Goal: Task Accomplishment & Management: Manage account settings

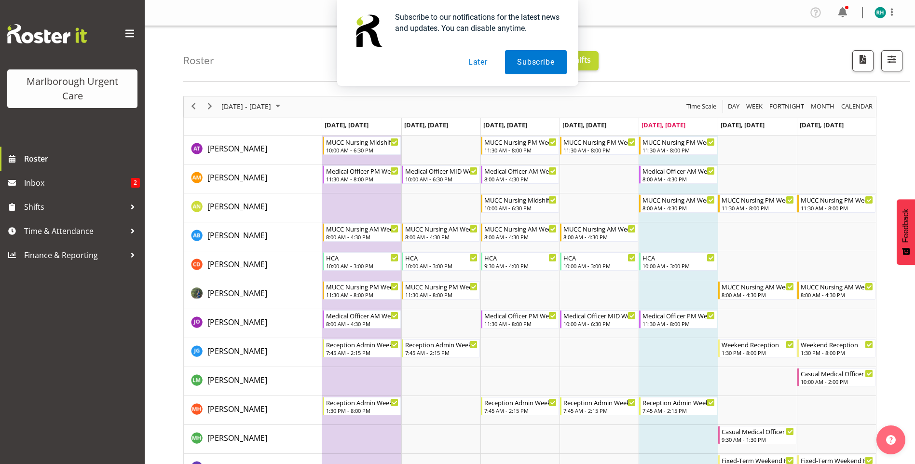
click at [480, 64] on button "Later" at bounding box center [477, 62] width 43 height 24
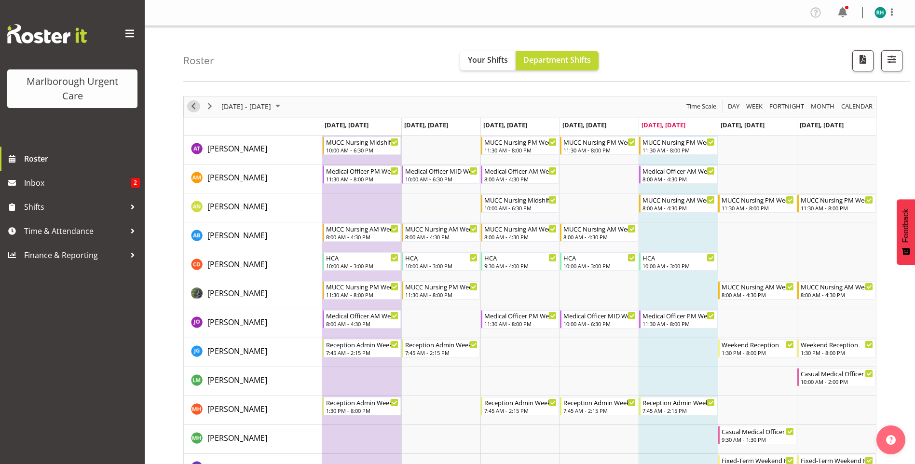
click at [195, 108] on span "Previous" at bounding box center [194, 106] width 12 height 12
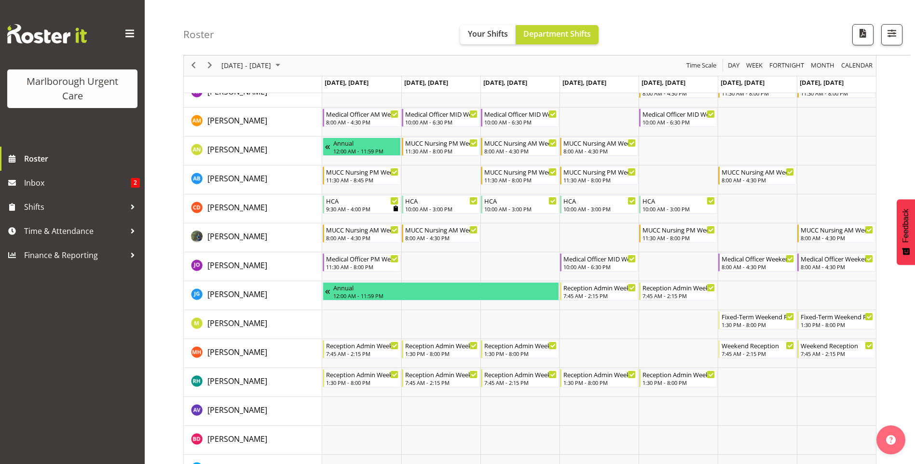
scroll to position [96, 0]
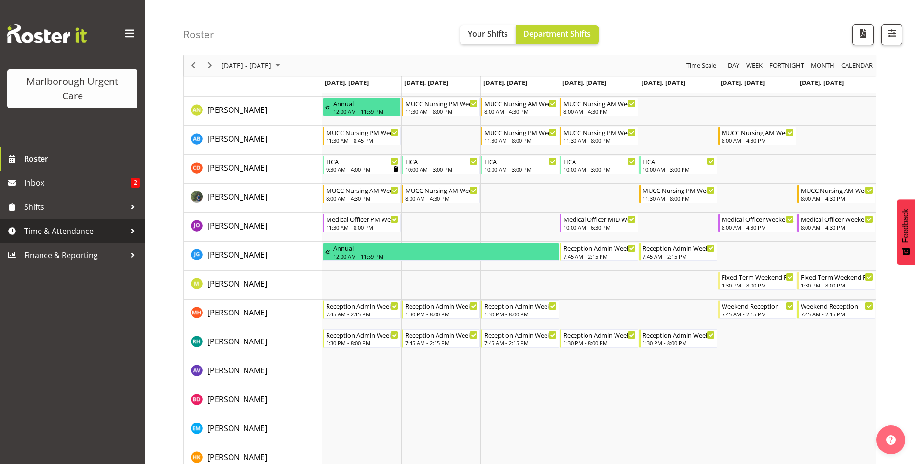
click at [64, 233] on span "Time & Attendance" at bounding box center [74, 231] width 101 height 14
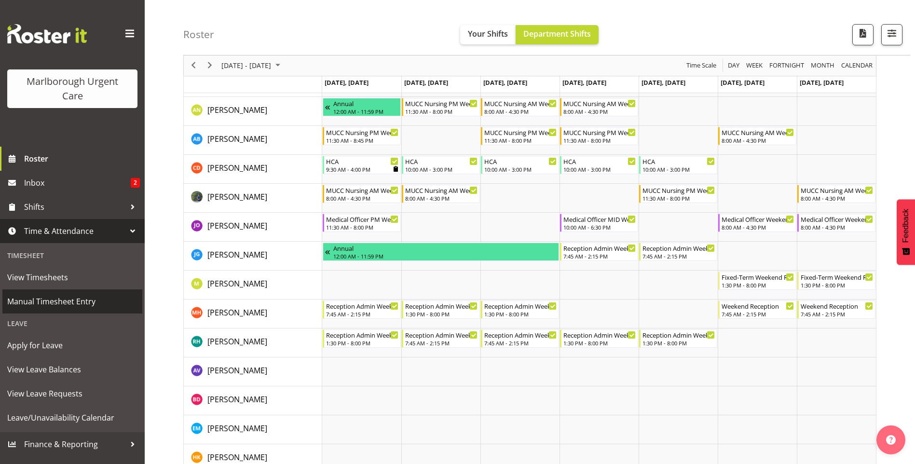
click at [80, 299] on span "Manual Timesheet Entry" at bounding box center [72, 301] width 130 height 14
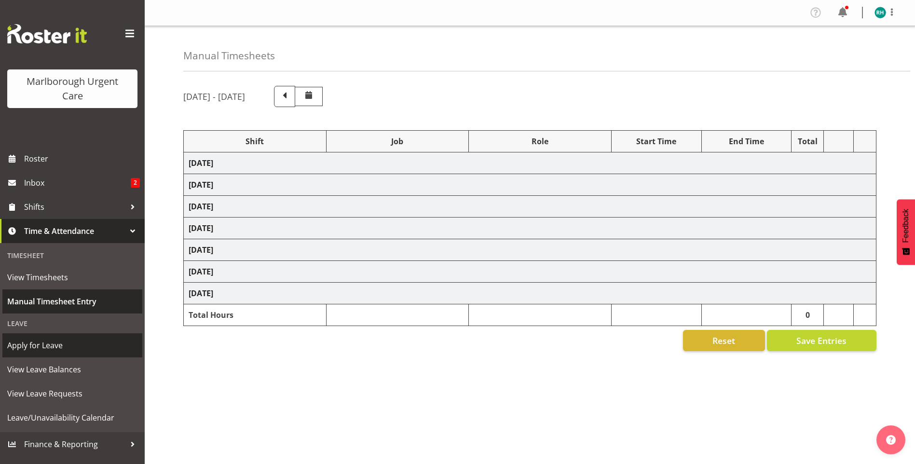
select select "81205"
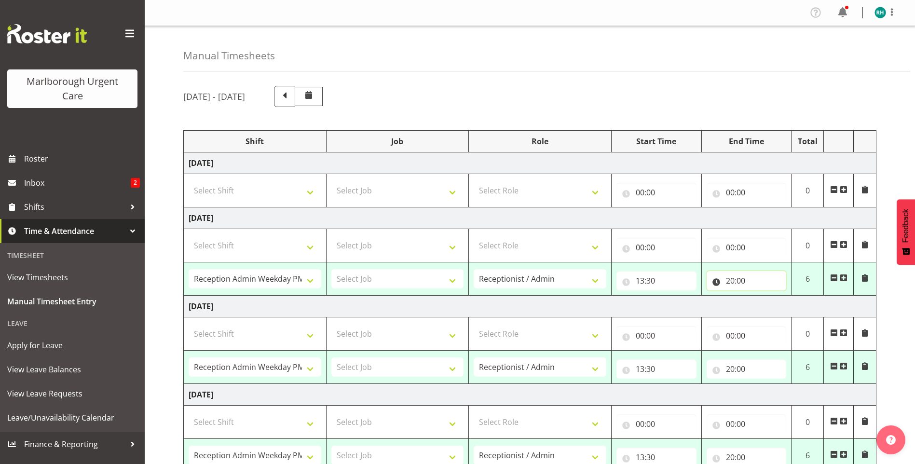
click at [743, 279] on input "20:00" at bounding box center [747, 280] width 80 height 19
click at [772, 306] on select "00 01 02 03 04 05 06 07 08 09 10 11 12 13 14 15 16 17 18 19 20 21 22 23" at bounding box center [773, 305] width 22 height 19
click at [773, 308] on select "00 01 02 03 04 05 06 07 08 09 10 11 12 13 14 15 16 17 18 19 20 21 22 23" at bounding box center [773, 305] width 22 height 19
click at [794, 307] on select "00 01 02 03 04 05 06 07 08 09 10 11 12 13 14 15 16 17 18 19 20 21 22 23 24 25 2…" at bounding box center [798, 305] width 22 height 19
select select "45"
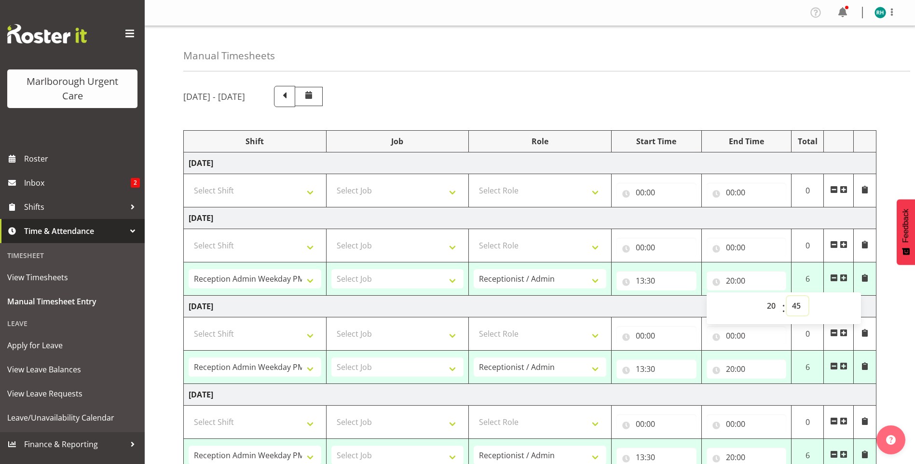
click at [787, 296] on select "00 01 02 03 04 05 06 07 08 09 10 11 12 13 14 15 16 17 18 19 20 21 22 23 24 25 2…" at bounding box center [798, 305] width 22 height 19
type input "20:45"
click at [864, 275] on span at bounding box center [865, 278] width 8 height 8
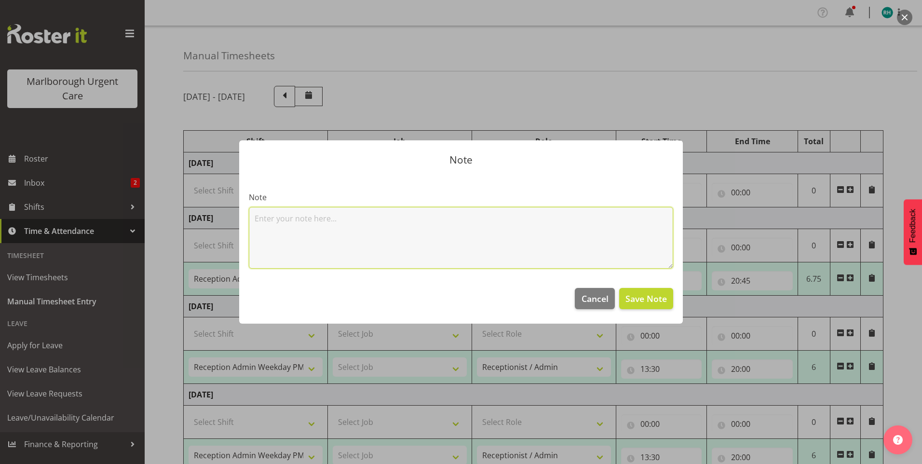
click at [331, 220] on textarea at bounding box center [461, 238] width 425 height 62
type textarea "no break taken"
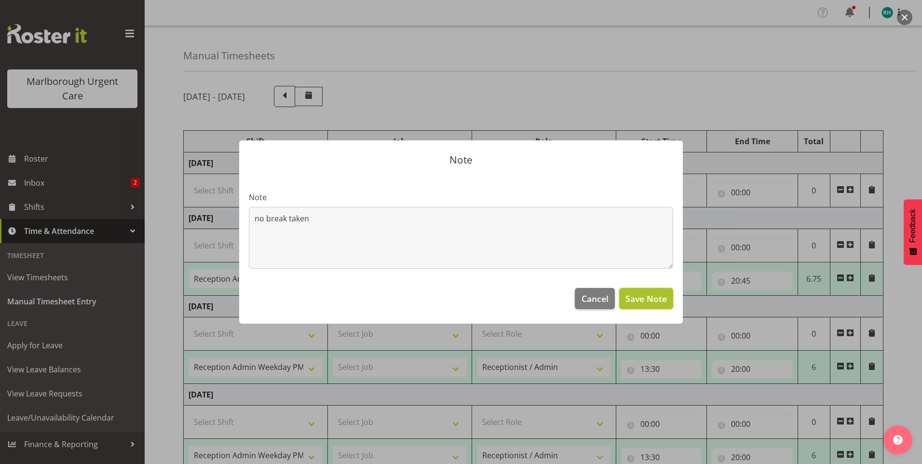
click at [639, 296] on span "Save Note" at bounding box center [646, 298] width 41 height 13
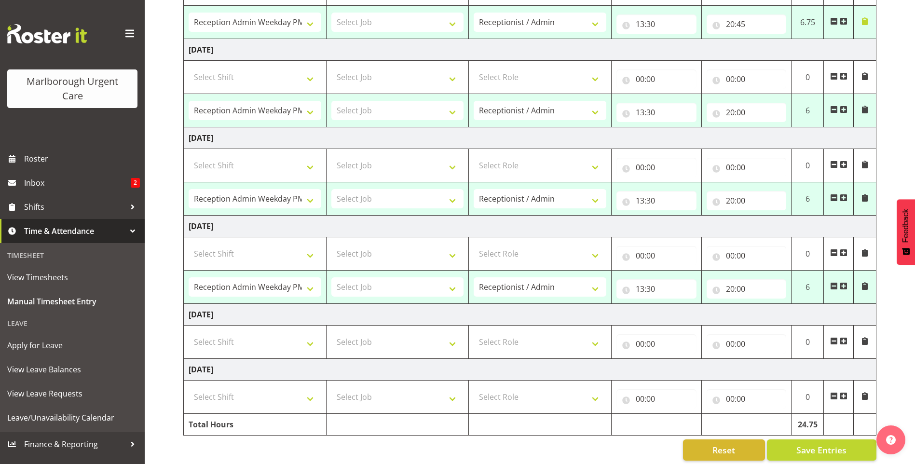
scroll to position [268, 0]
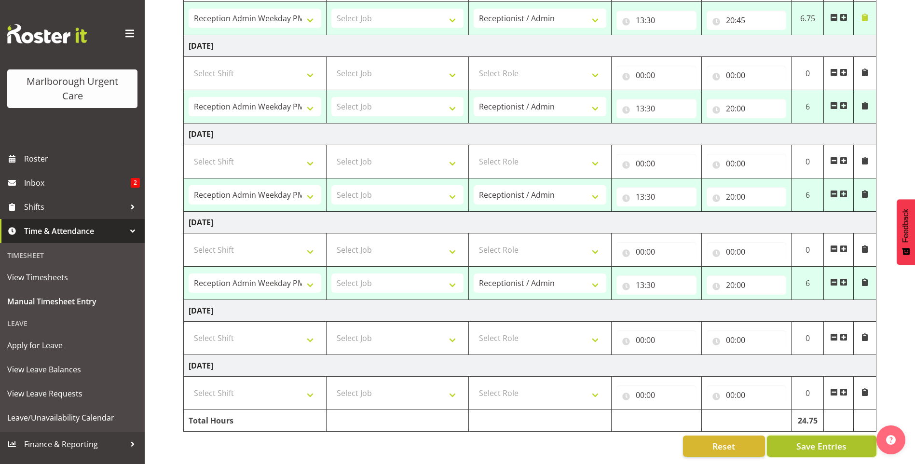
click at [821, 440] on span "Save Entries" at bounding box center [821, 446] width 50 height 13
select select "81205"
type input "13:30"
type input "20:45"
select select "81205"
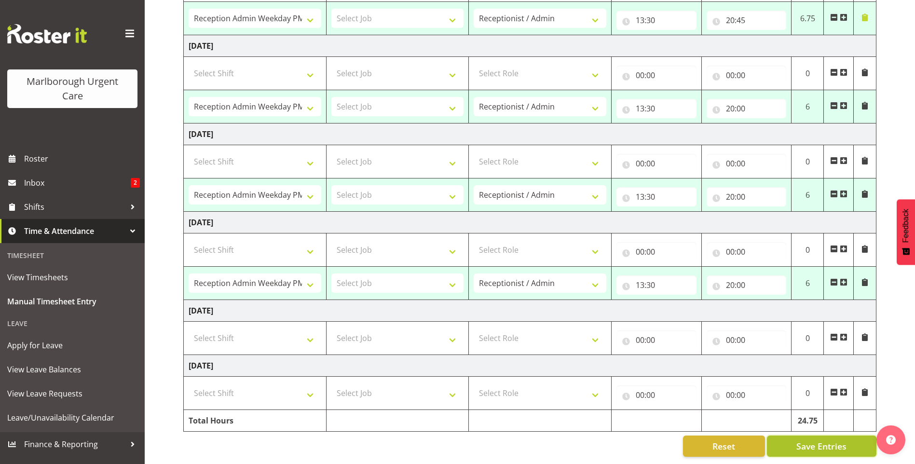
type input "13:30"
type input "20:00"
select select "81205"
type input "13:30"
type input "20:00"
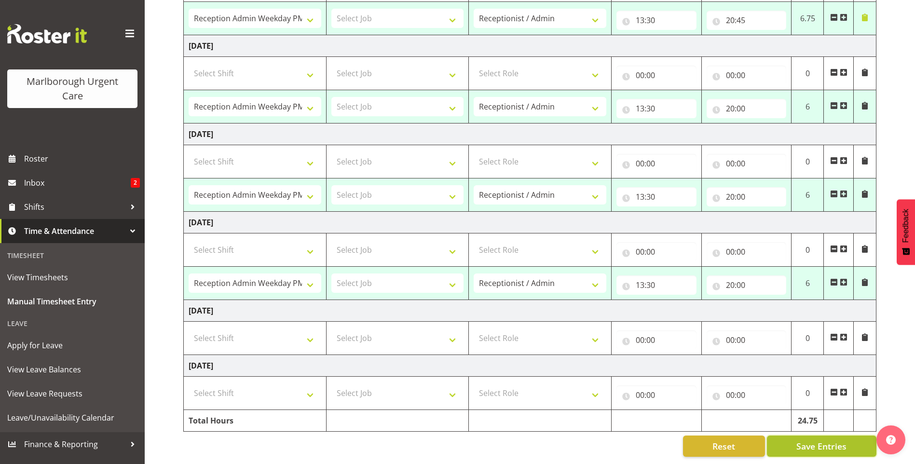
select select "81205"
type input "13:30"
type input "20:00"
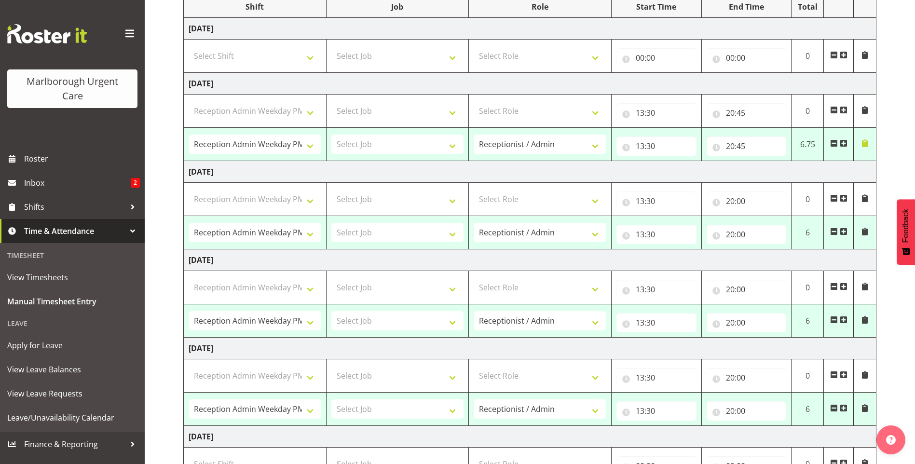
select select "81205"
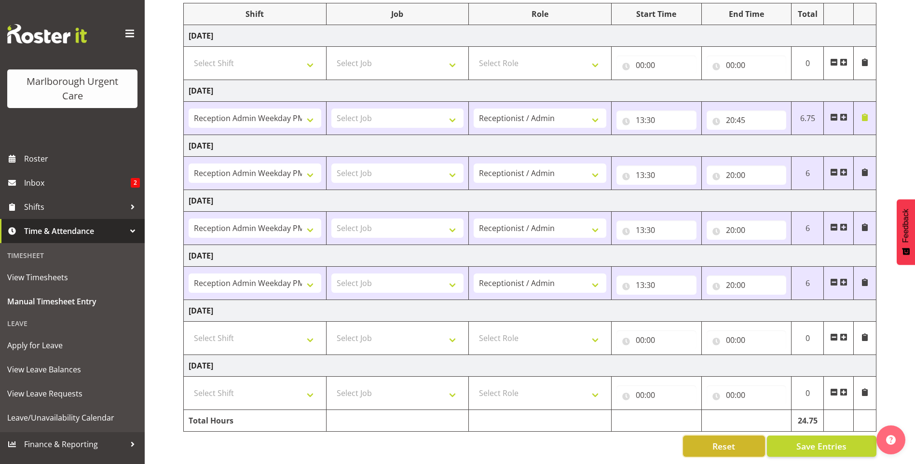
click at [722, 440] on span "Reset" at bounding box center [724, 446] width 23 height 13
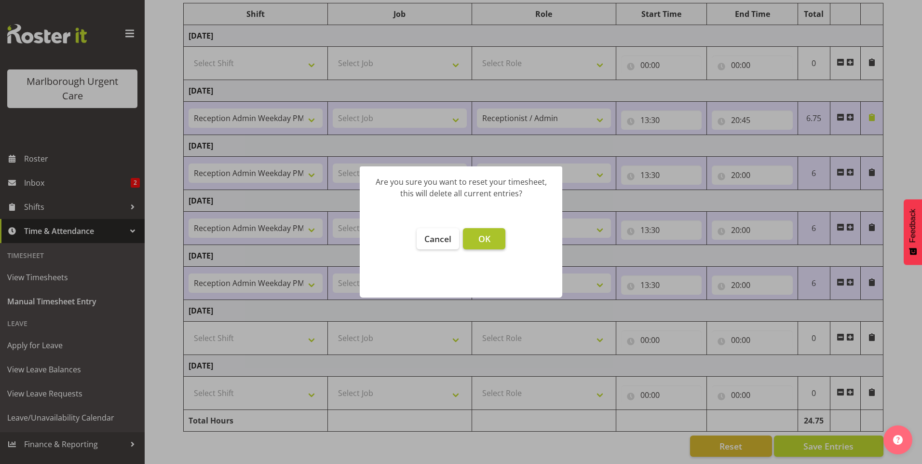
click at [491, 245] on button "OK" at bounding box center [484, 238] width 42 height 21
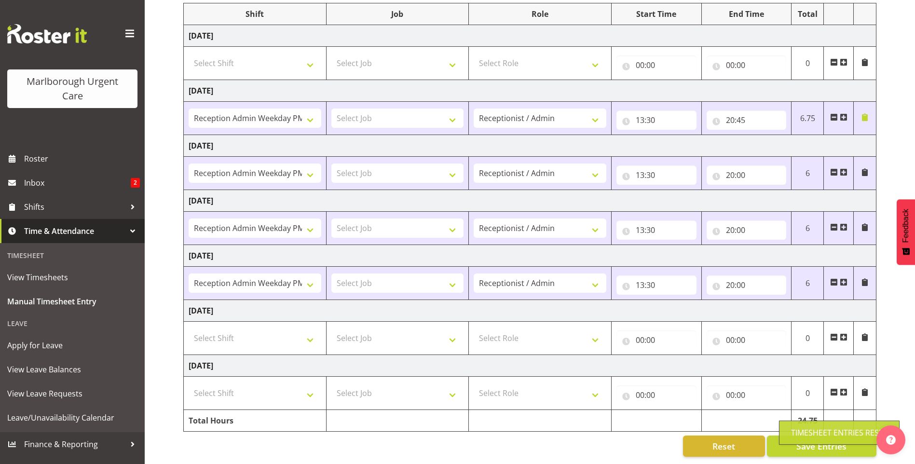
type input "00:00"
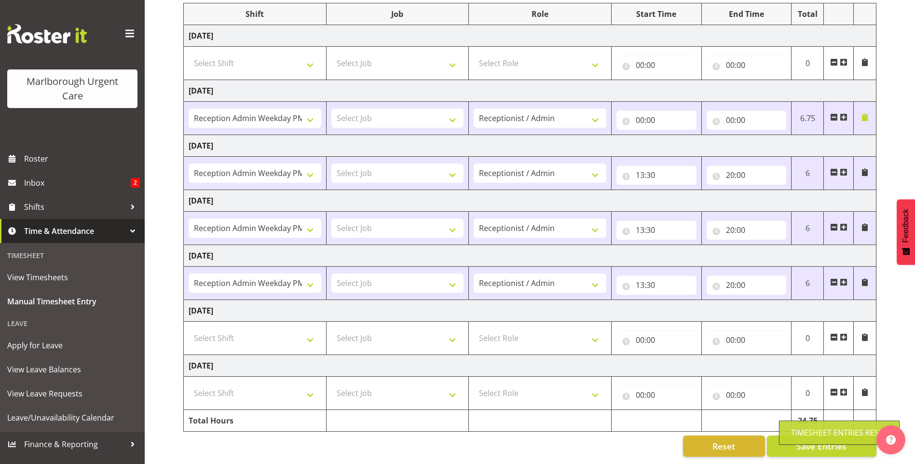
type input "00:00"
select select
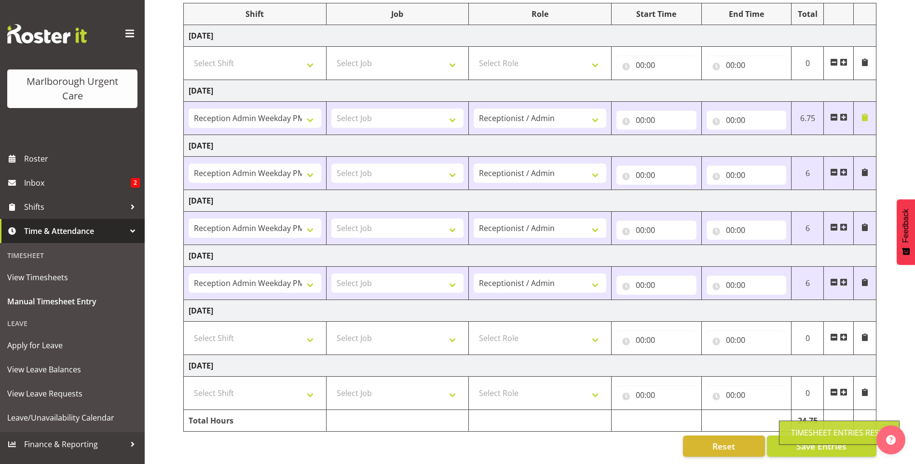
select select
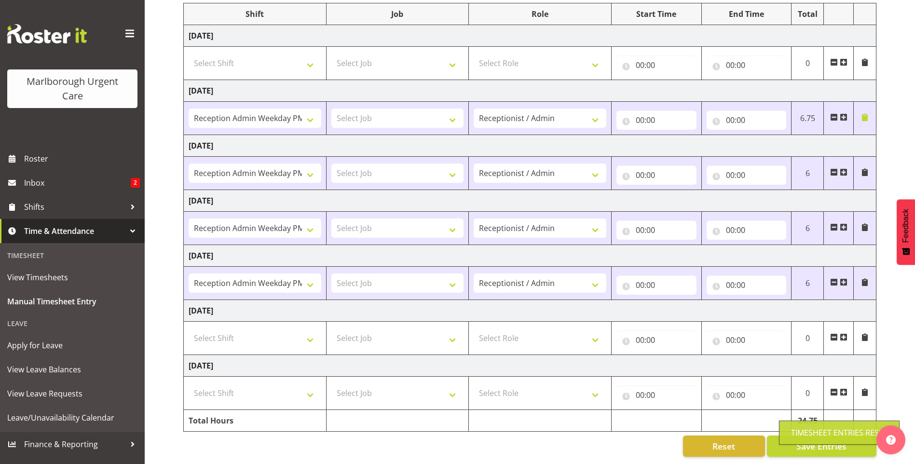
select select
select select "81205"
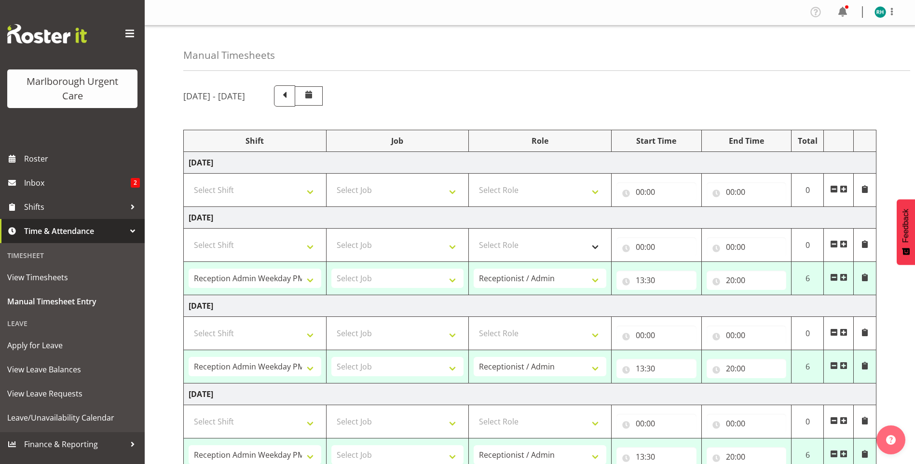
scroll to position [0, 0]
click at [291, 94] on span at bounding box center [284, 95] width 13 height 13
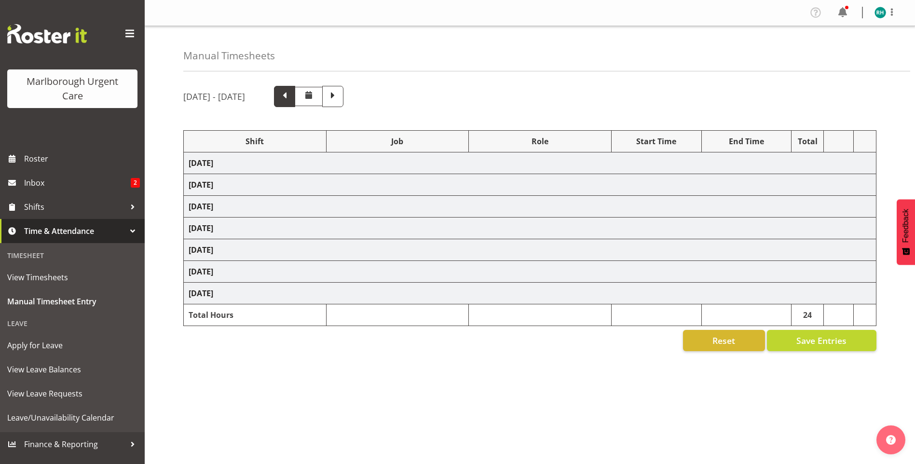
select select "81205"
select select "81204"
select select "81205"
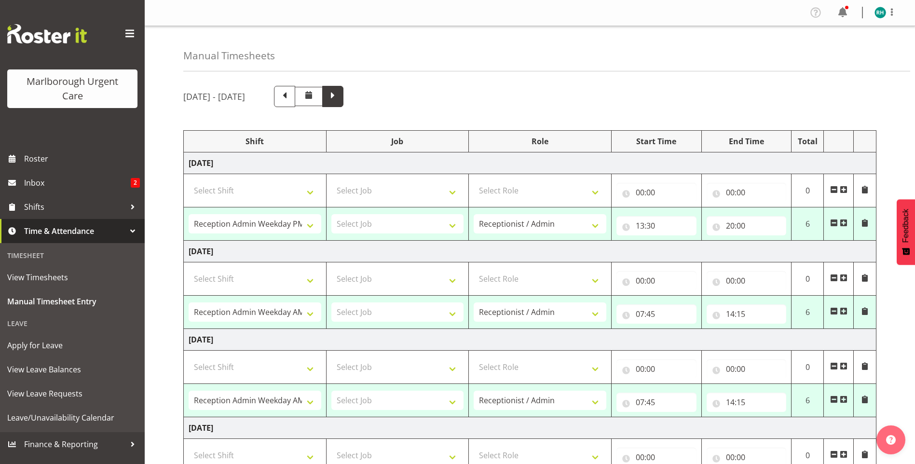
click at [339, 100] on span at bounding box center [333, 95] width 13 height 13
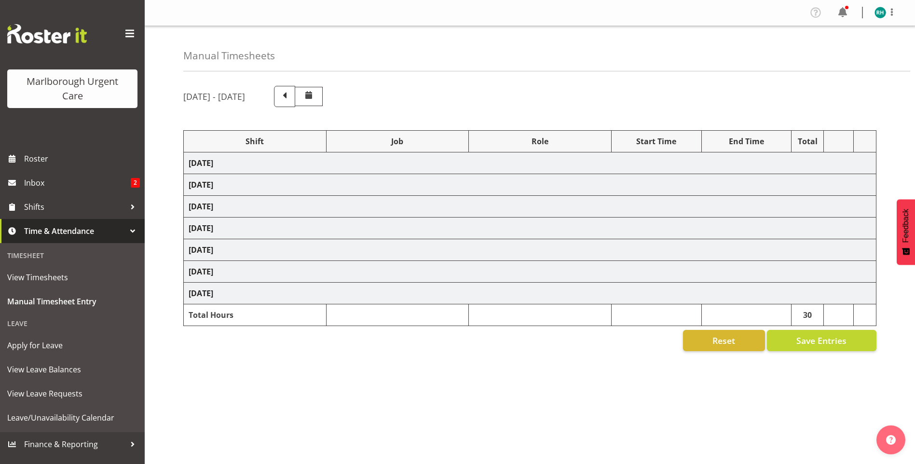
select select "81205"
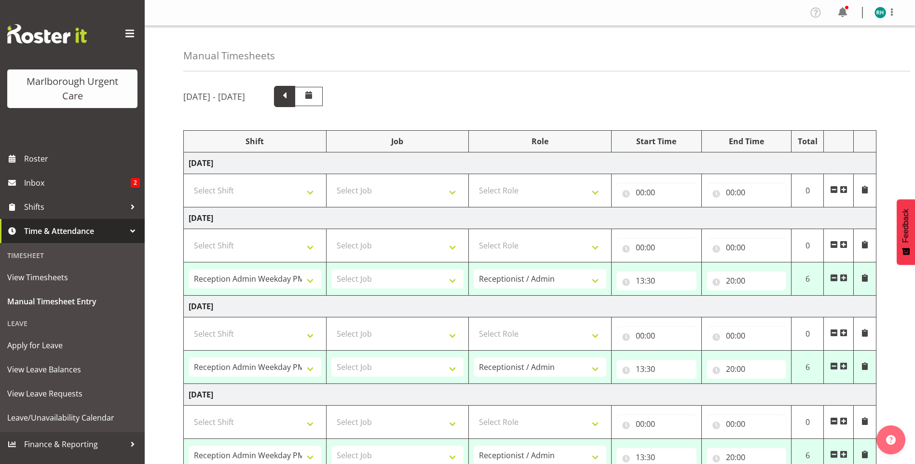
click at [291, 98] on span at bounding box center [284, 95] width 13 height 13
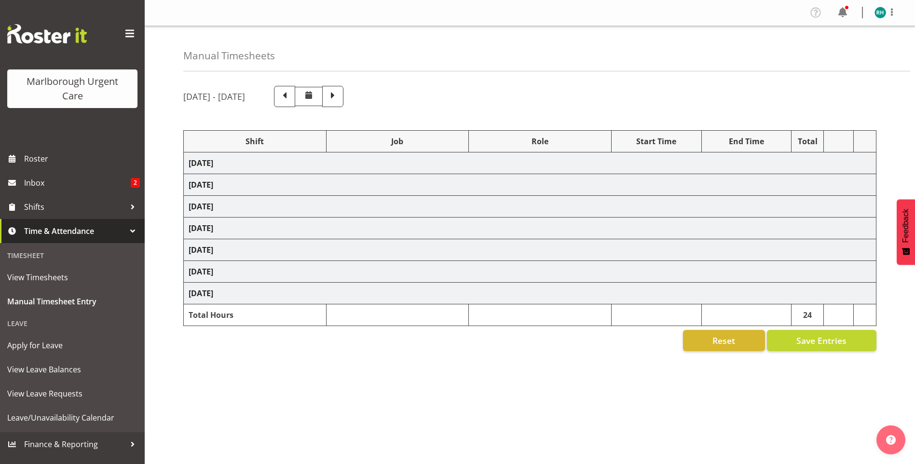
select select "81205"
select select "81204"
select select "81205"
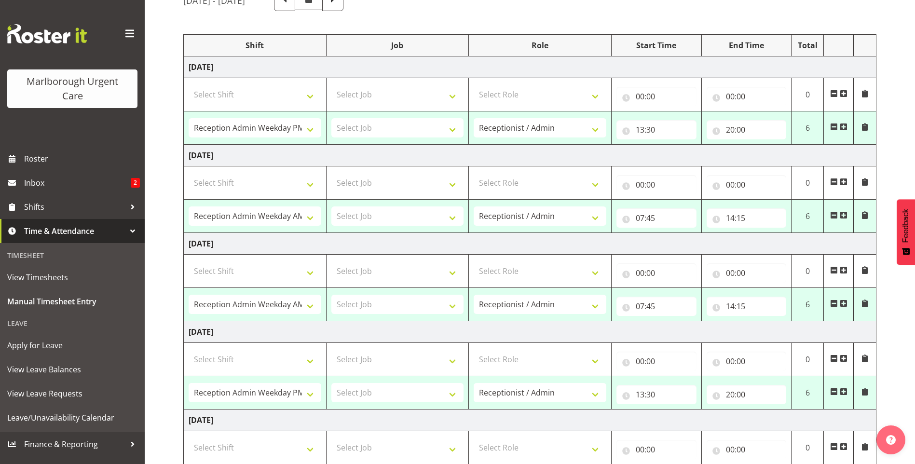
scroll to position [96, 0]
click at [719, 219] on input "14:15" at bounding box center [747, 217] width 80 height 19
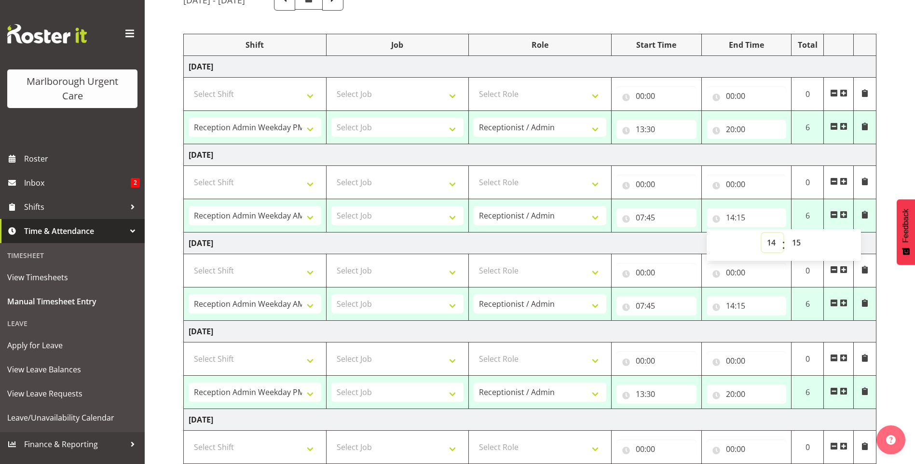
click at [771, 245] on select "00 01 02 03 04 05 06 07 08 09 10 11 12 13 14 15 16 17 18 19 20 21 22 23" at bounding box center [773, 242] width 22 height 19
select select "10"
click at [762, 233] on select "00 01 02 03 04 05 06 07 08 09 10 11 12 13 14 15 16 17 18 19 20 21 22 23" at bounding box center [773, 242] width 22 height 19
type input "10:15"
click at [646, 242] on td "[DATE]" at bounding box center [530, 244] width 693 height 22
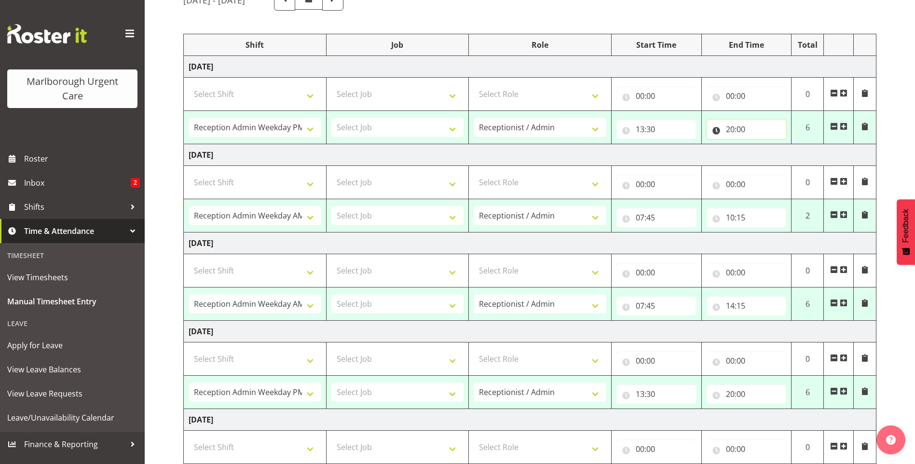
click at [717, 132] on input "20:00" at bounding box center [747, 129] width 80 height 19
click at [797, 153] on select "00 01 02 03 04 05 06 07 08 09 10 11 12 13 14 15 16 17 18 19 20 21 22 23 24 25 2…" at bounding box center [798, 154] width 22 height 19
select select "45"
click at [787, 145] on select "00 01 02 03 04 05 06 07 08 09 10 11 12 13 14 15 16 17 18 19 20 21 22 23 24 25 2…" at bounding box center [798, 154] width 22 height 19
type input "20:45"
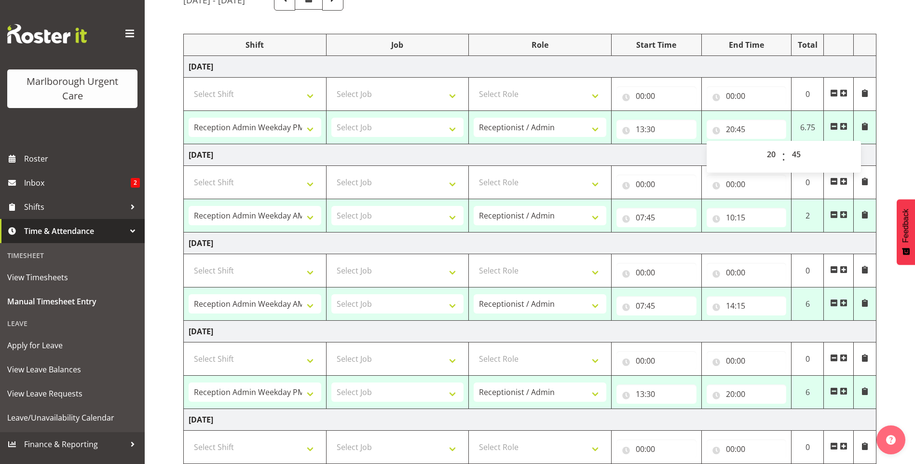
click at [864, 126] on span at bounding box center [865, 127] width 8 height 8
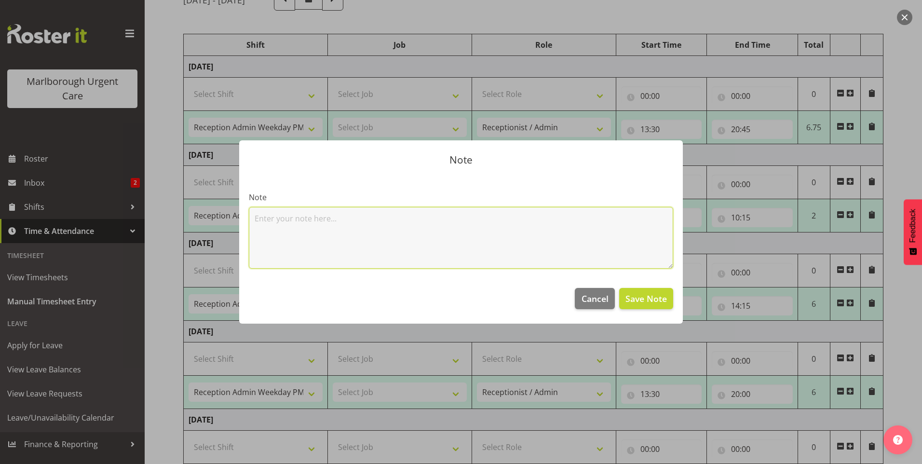
click at [436, 222] on textarea at bounding box center [461, 238] width 425 height 62
type textarea "no break"
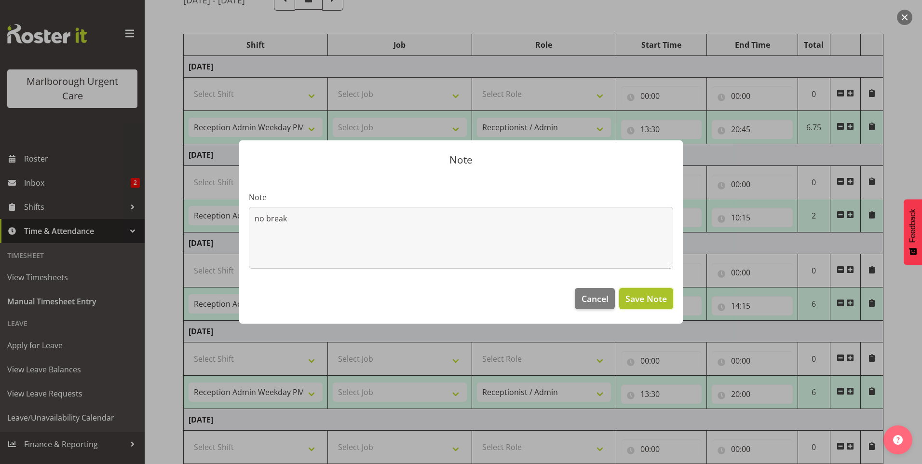
click at [641, 304] on span "Save Note" at bounding box center [646, 298] width 41 height 13
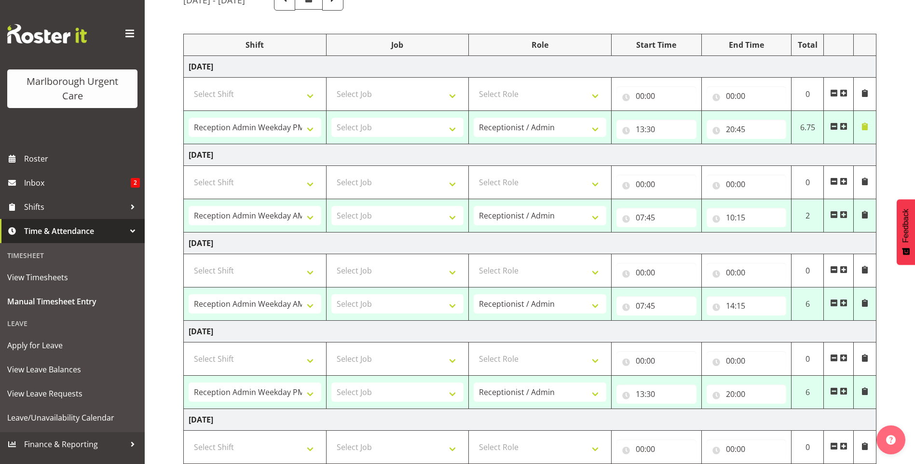
click at [864, 217] on span at bounding box center [865, 215] width 8 height 8
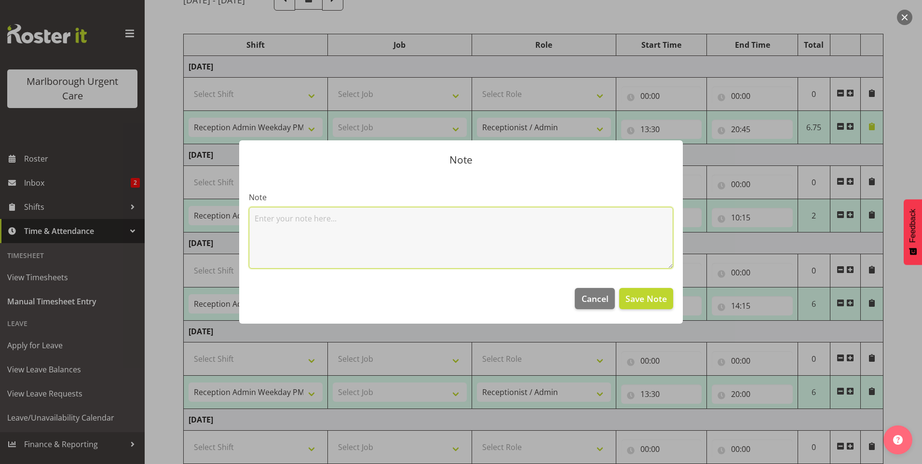
click at [327, 219] on textarea at bounding box center [461, 238] width 425 height 62
type textarea "no break"
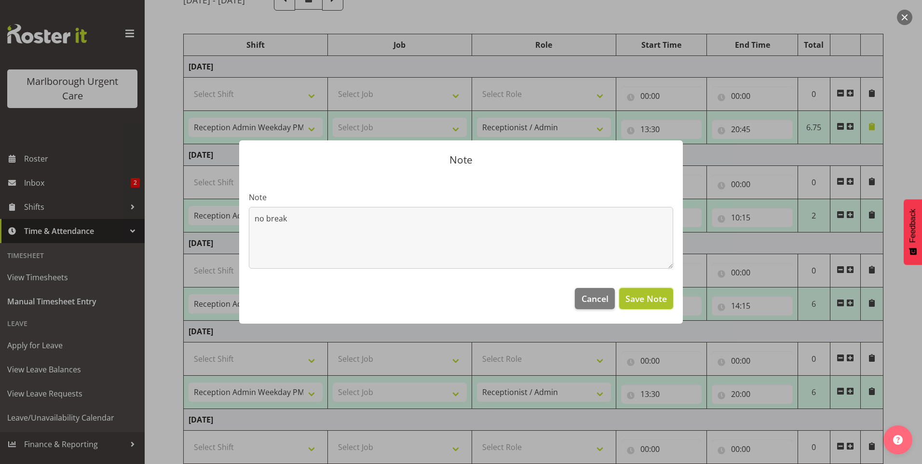
click at [658, 295] on span "Save Note" at bounding box center [646, 298] width 41 height 13
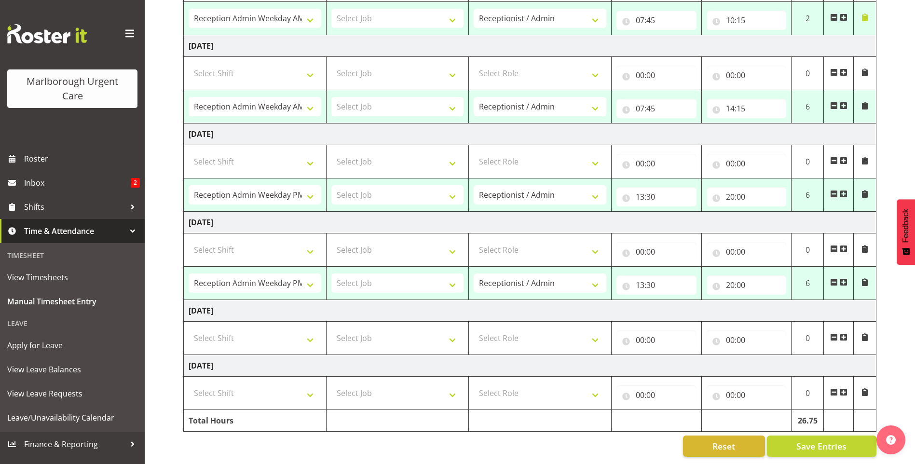
scroll to position [301, 0]
click at [808, 440] on span "Save Entries" at bounding box center [821, 446] width 50 height 13
select select "81205"
type input "13:30"
type input "20:45"
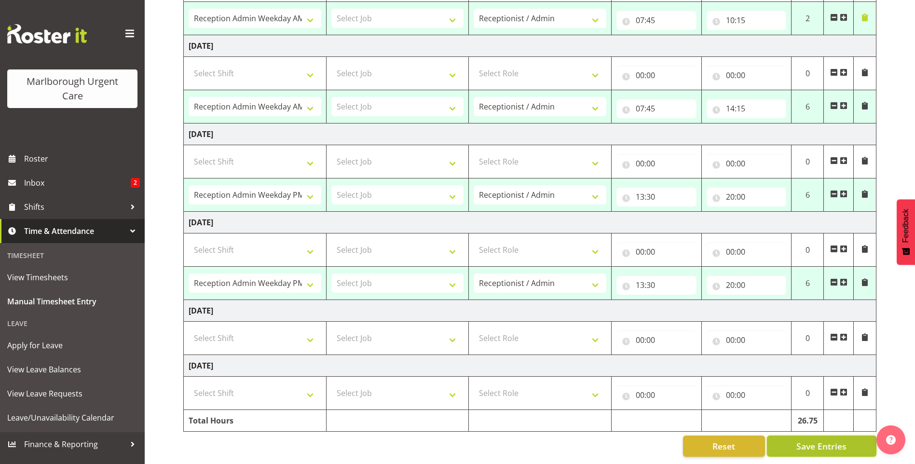
select select "81204"
type input "07:45"
type input "10:15"
select select "81204"
type input "07:45"
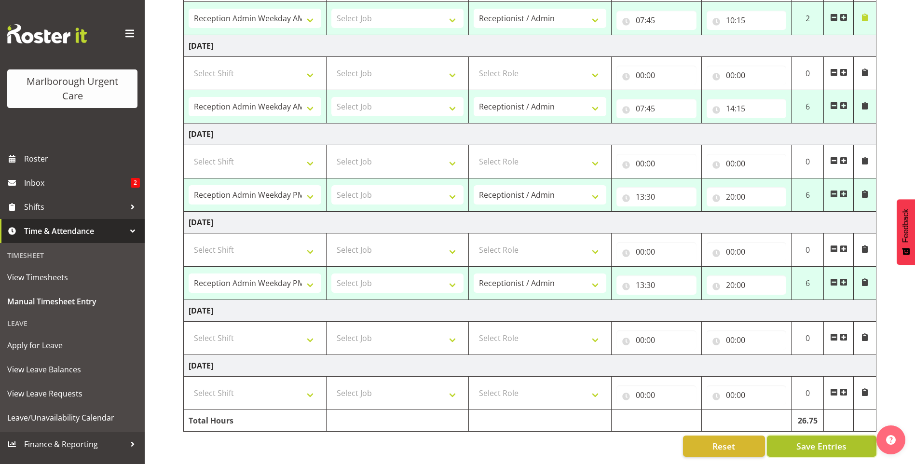
type input "14:15"
select select "81205"
type input "13:30"
type input "20:00"
select select "81205"
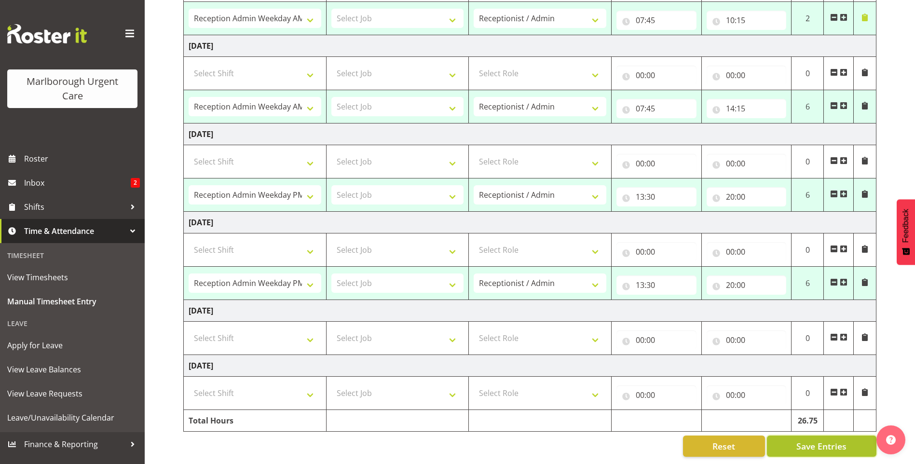
type input "13:30"
type input "20:00"
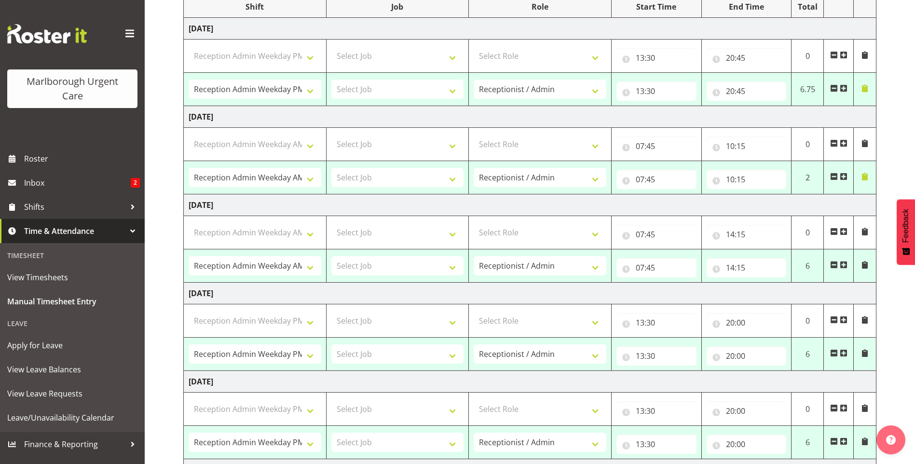
select select "81204"
select select "81205"
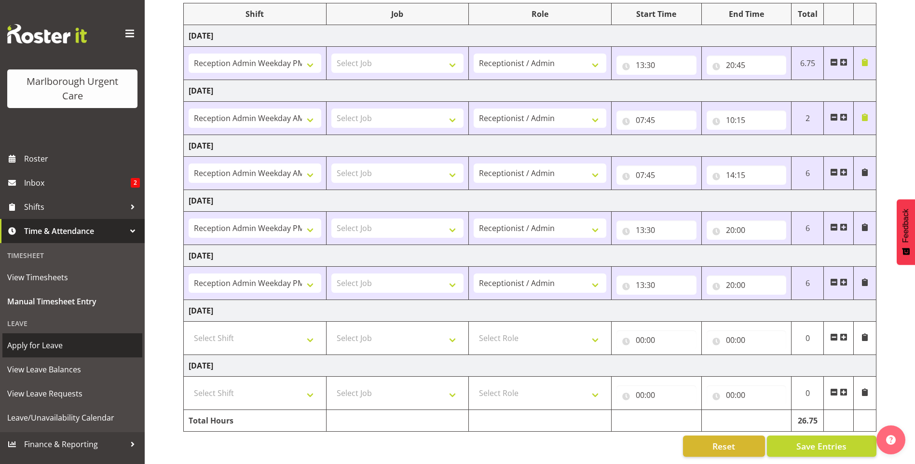
click at [37, 345] on span "Apply for Leave" at bounding box center [72, 345] width 130 height 14
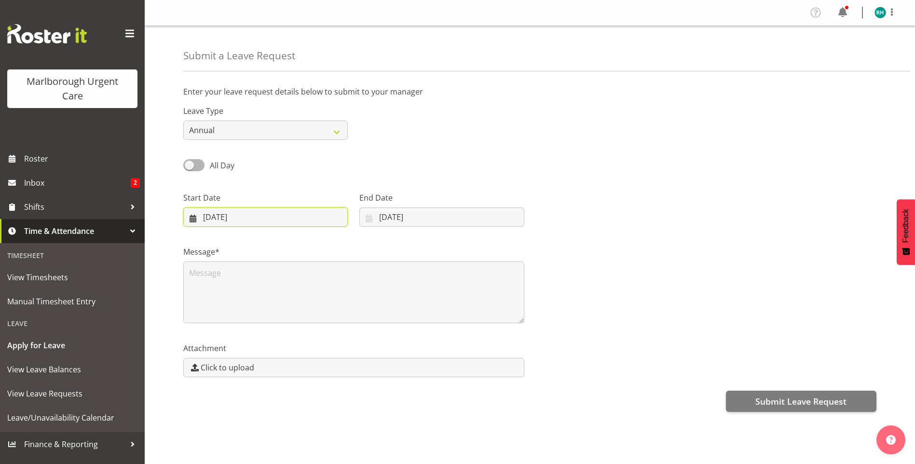
click at [225, 221] on input "26/09/2025" at bounding box center [265, 216] width 165 height 19
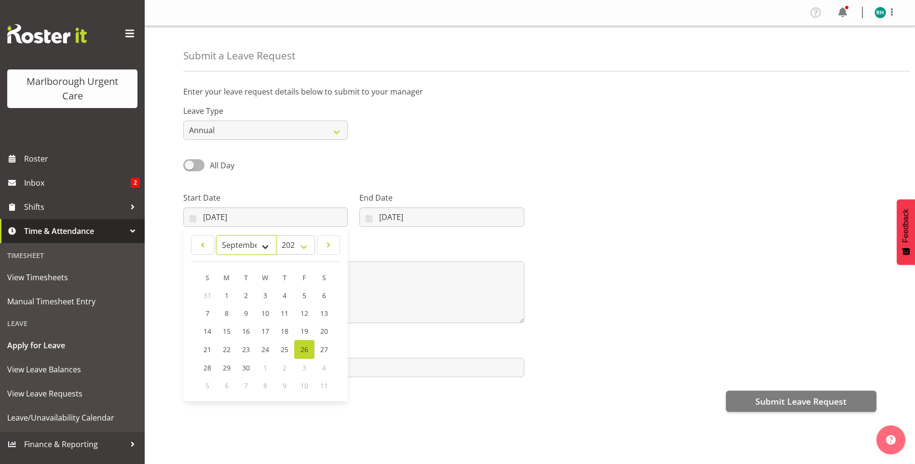
click at [263, 247] on select "January February March April May June July August September October November De…" at bounding box center [246, 244] width 60 height 19
click at [216, 235] on select "January February March April May June July August September October November De…" at bounding box center [246, 244] width 60 height 19
click at [283, 331] on span "18" at bounding box center [285, 331] width 8 height 9
type input "18/09/2025"
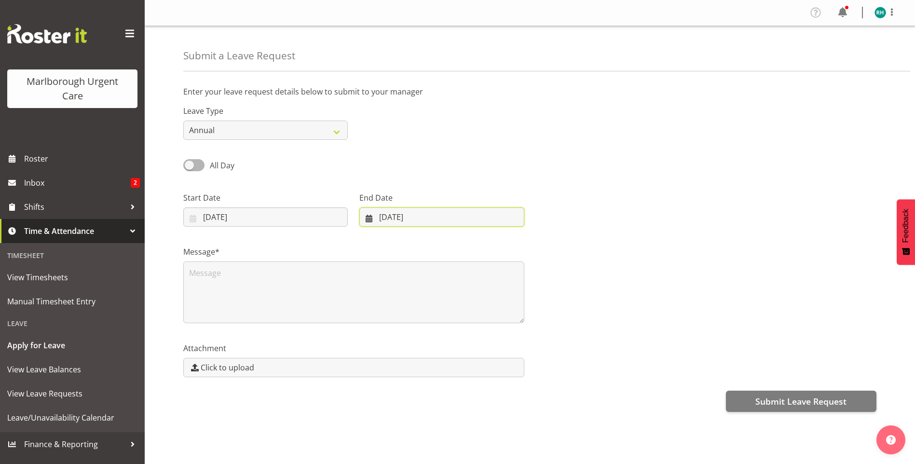
click at [395, 220] on input "[DATE]" at bounding box center [441, 216] width 165 height 19
click at [478, 331] on span "19" at bounding box center [475, 331] width 8 height 9
type input "19/09/2025"
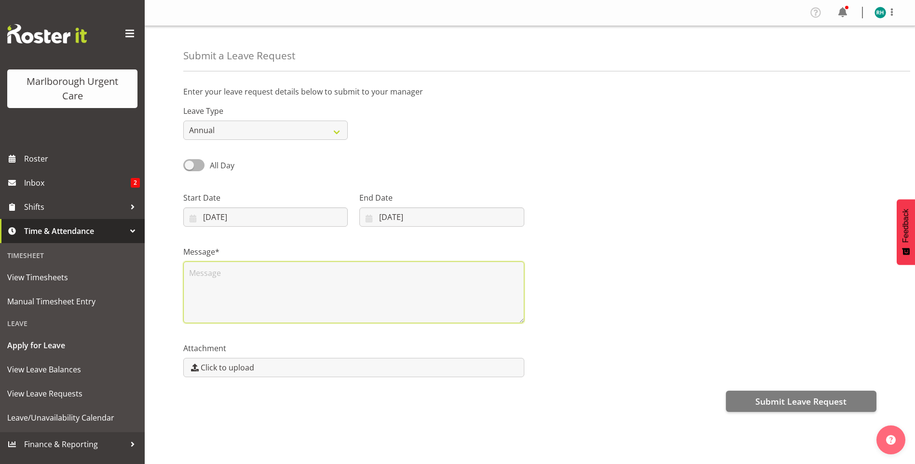
click at [210, 274] on textarea at bounding box center [353, 292] width 341 height 62
type textarea "Sick"
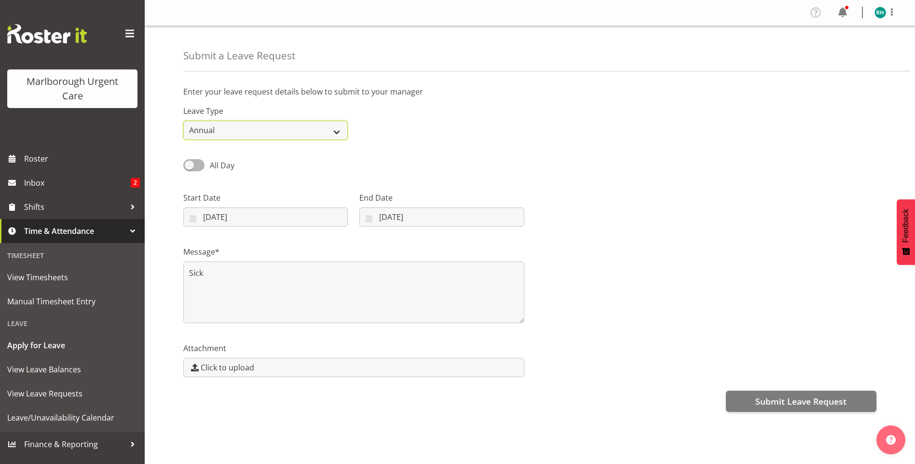
click at [238, 125] on select "Annual Sick Leave Without Pay Bereavement Domestic Violence Parental Jury Servi…" at bounding box center [265, 130] width 165 height 19
select select "Sick"
click at [183, 121] on select "Annual Sick Leave Without Pay Bereavement Domestic Violence Parental Jury Servi…" at bounding box center [265, 130] width 165 height 19
drag, startPoint x: 189, startPoint y: 160, endPoint x: 260, endPoint y: 160, distance: 70.4
click at [250, 158] on div "All Day" at bounding box center [266, 162] width 176 height 33
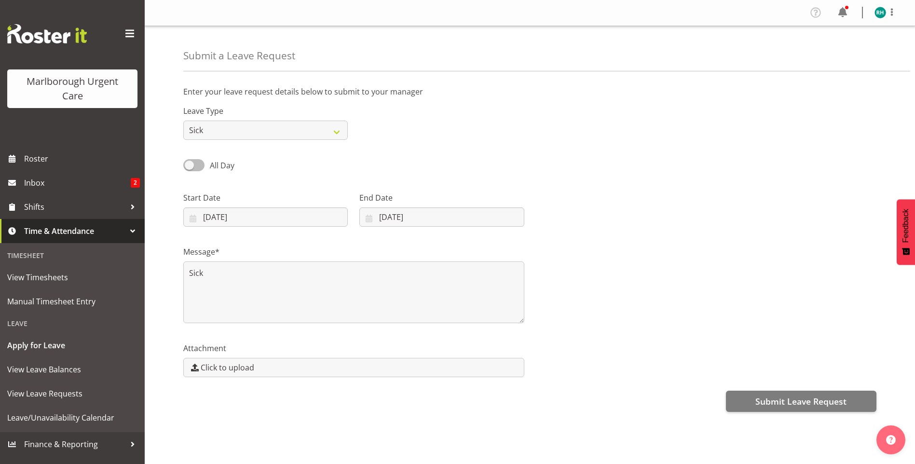
click at [202, 165] on span at bounding box center [193, 165] width 21 height 12
click at [190, 165] on input "All Day" at bounding box center [186, 165] width 6 height 6
checkbox input "true"
type input "26/09/2025"
click at [190, 163] on span at bounding box center [193, 165] width 21 height 12
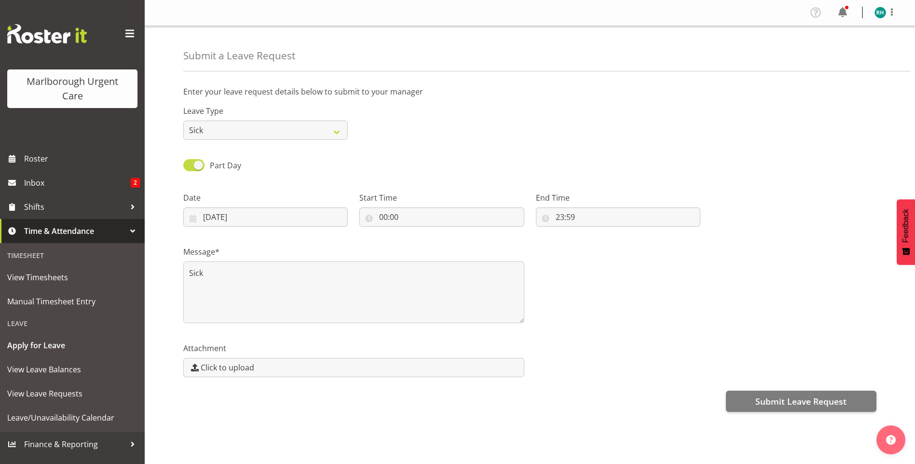
click at [190, 163] on input "Part Day" at bounding box center [186, 165] width 6 height 6
checkbox input "false"
type input "18/09/2025"
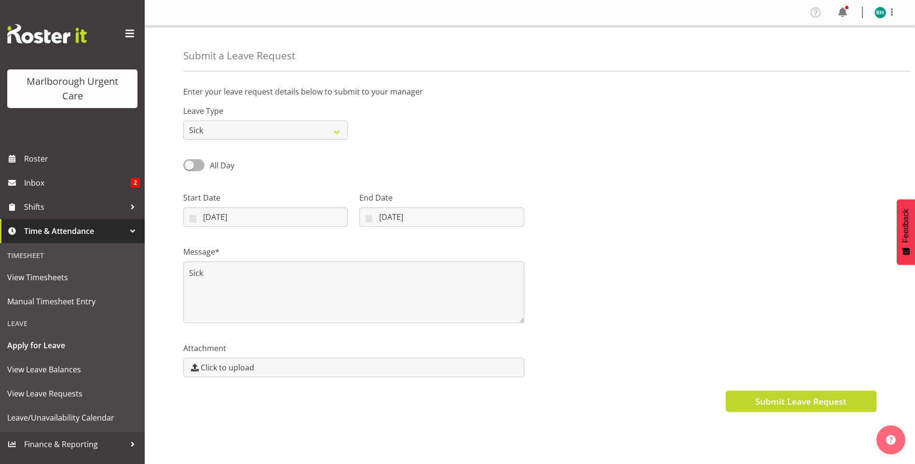
click at [803, 402] on span "Submit Leave Request" at bounding box center [800, 401] width 91 height 13
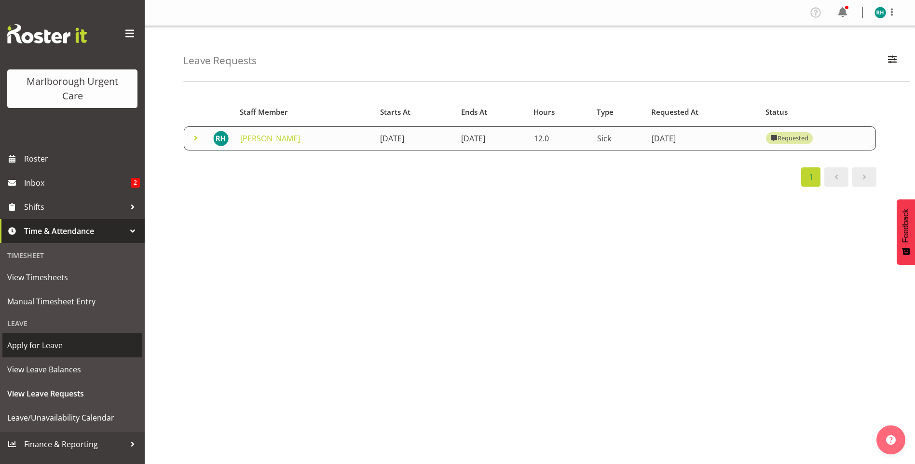
click at [40, 346] on span "Apply for Leave" at bounding box center [72, 345] width 130 height 14
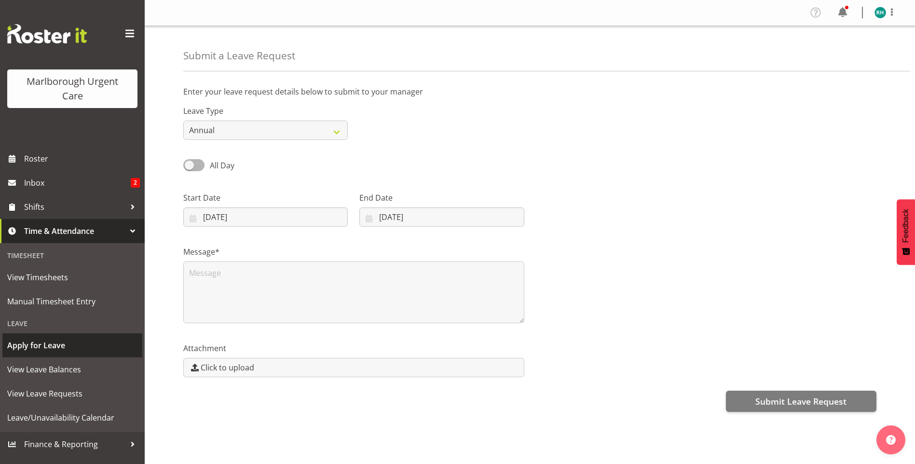
select select "8"
select select "2025"
click at [208, 215] on input "[DATE]" at bounding box center [265, 216] width 165 height 19
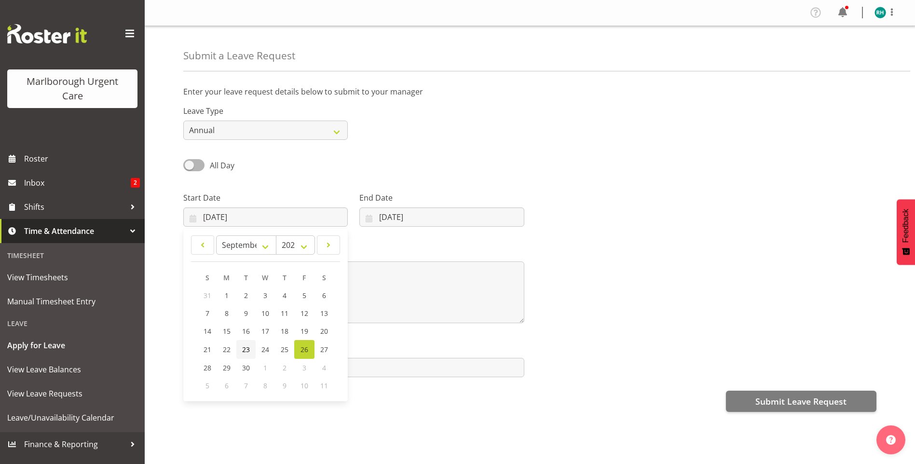
click at [246, 349] on span "23" at bounding box center [246, 349] width 8 height 9
type input "[DATE]"
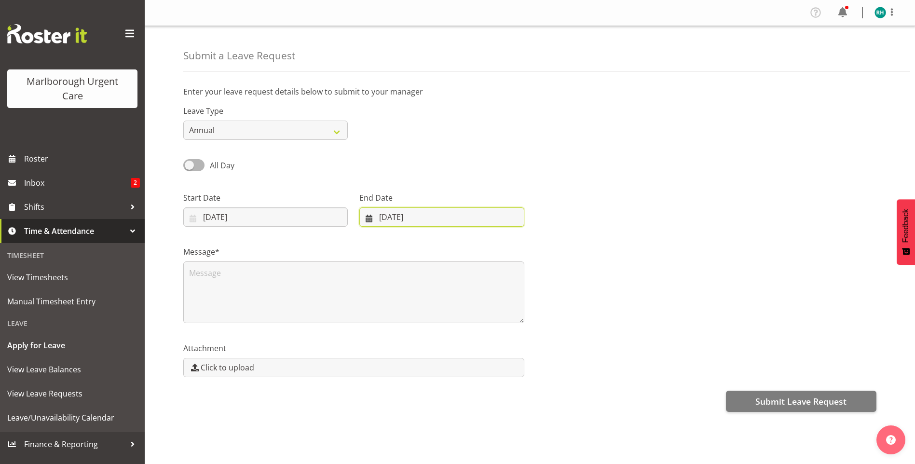
click at [389, 219] on input "[DATE]" at bounding box center [441, 216] width 165 height 19
drag, startPoint x: 417, startPoint y: 353, endPoint x: 360, endPoint y: 198, distance: 164.8
click at [417, 352] on span "23" at bounding box center [417, 349] width 8 height 9
type input "[DATE]"
click at [234, 134] on select "Annual Sick Leave Without Pay Bereavement Domestic Violence Parental Jury Servi…" at bounding box center [265, 130] width 165 height 19
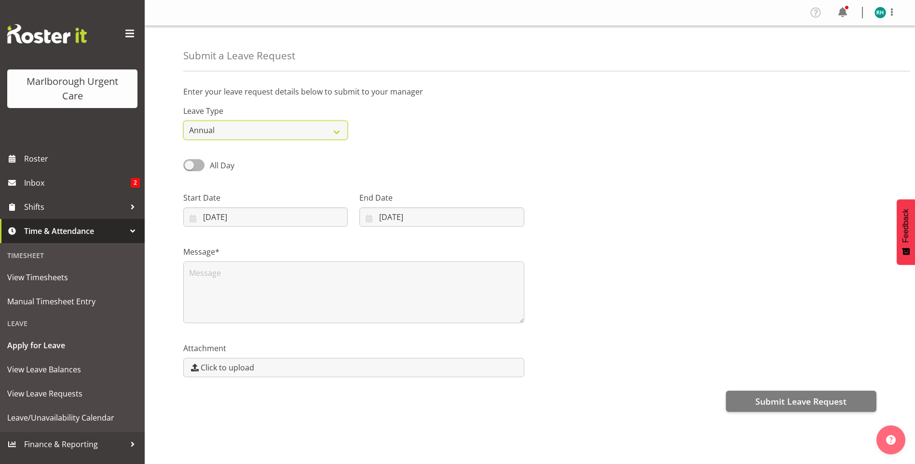
select select "Sick"
click at [183, 121] on select "Annual Sick Leave Without Pay Bereavement Domestic Violence Parental Jury Servi…" at bounding box center [265, 130] width 165 height 19
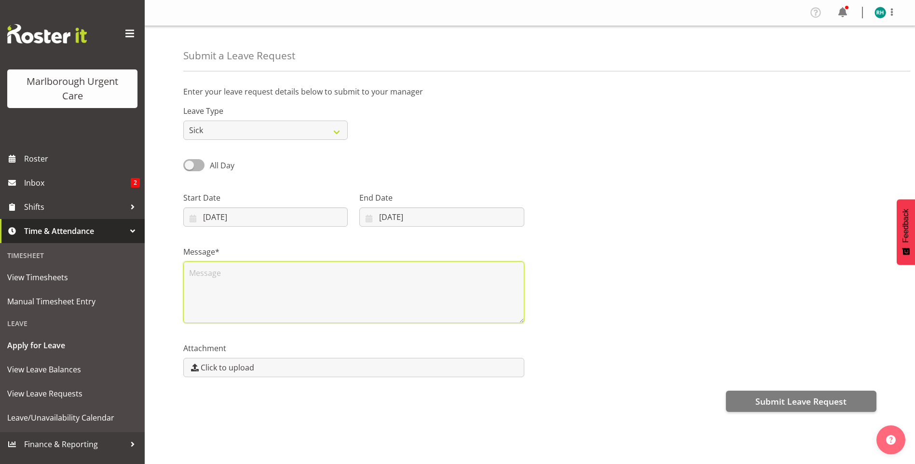
click at [200, 274] on textarea at bounding box center [353, 292] width 341 height 62
type textarea "Sick"
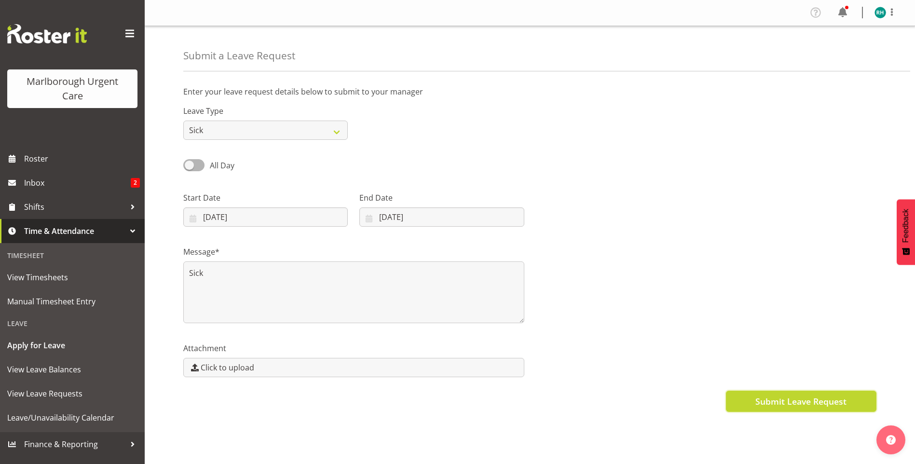
click at [801, 401] on span "Submit Leave Request" at bounding box center [800, 401] width 91 height 13
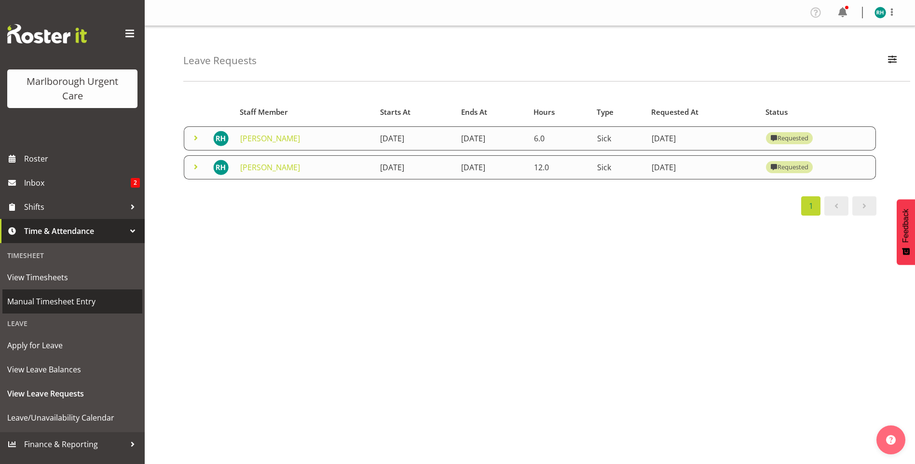
click at [50, 299] on span "Manual Timesheet Entry" at bounding box center [72, 301] width 130 height 14
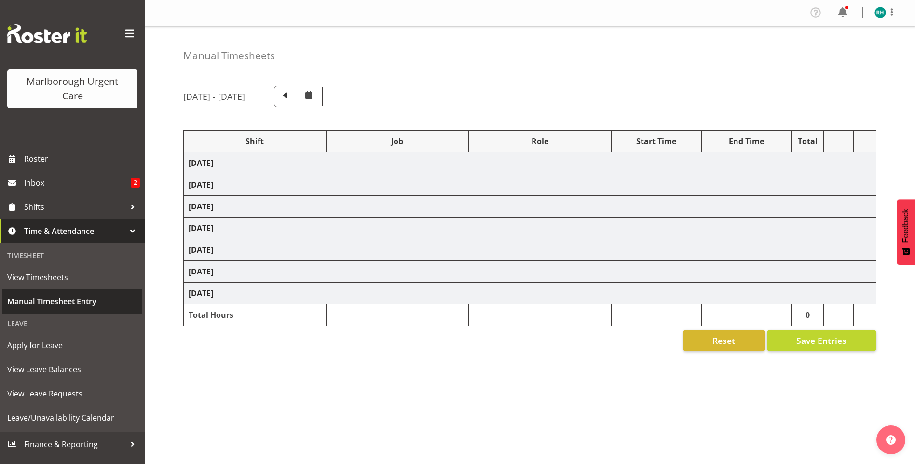
select select "81205"
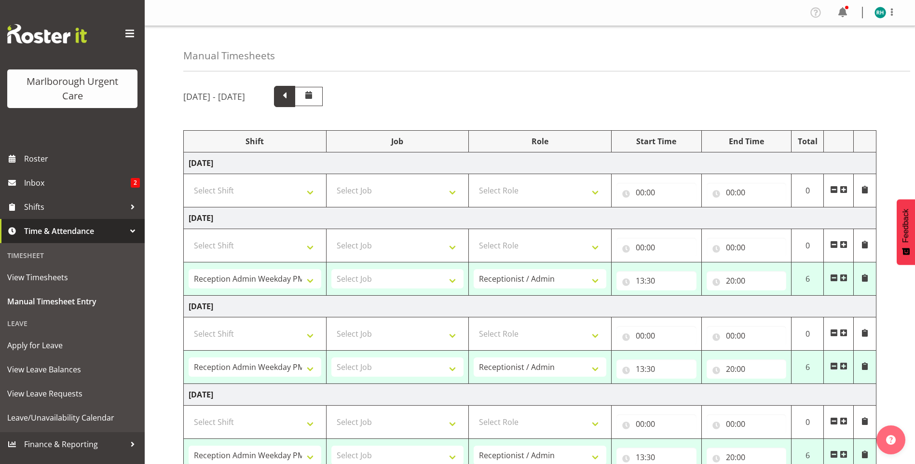
click at [291, 96] on span at bounding box center [284, 95] width 13 height 13
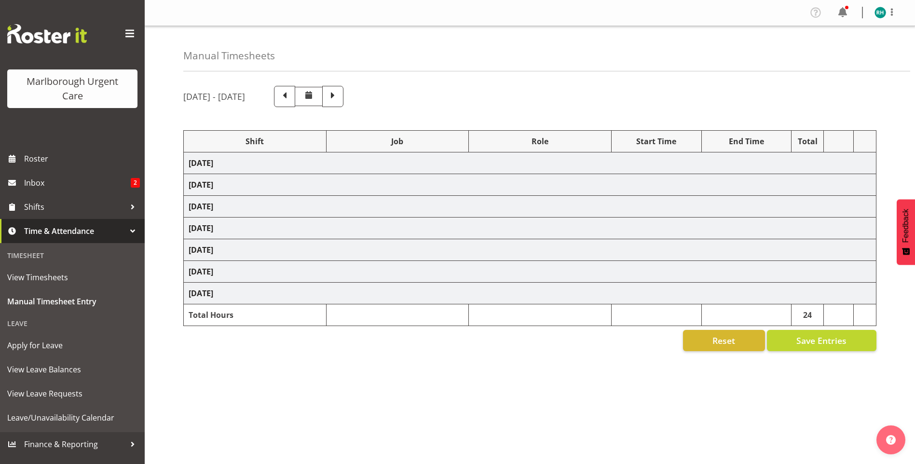
select select "81205"
select select "81204"
select select "81205"
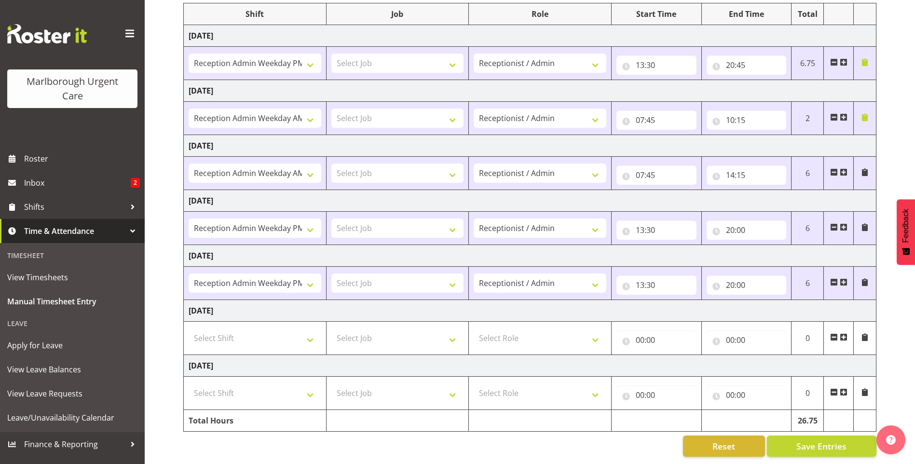
scroll to position [135, 0]
click at [741, 110] on input "10:15" at bounding box center [747, 119] width 80 height 19
click at [717, 117] on input "10:15" at bounding box center [747, 119] width 80 height 19
click at [715, 111] on input "10:15" at bounding box center [747, 119] width 80 height 19
click at [769, 140] on select "00 01 02 03 04 05 06 07 08 09 10 11 12 13 14 15 16 17 18 19 20 21 22 23" at bounding box center [773, 145] width 22 height 19
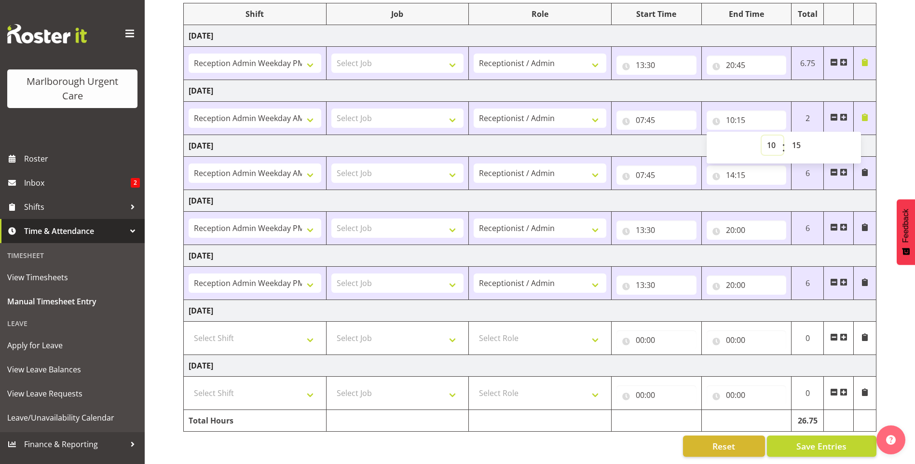
select select "2"
click at [762, 136] on select "00 01 02 03 04 05 06 07 08 09 10 11 12 13 14 15 16 17 18 19 20 21 22 23" at bounding box center [773, 145] width 22 height 19
type input "02:15"
click at [731, 114] on input "02:15" at bounding box center [747, 119] width 80 height 19
click at [717, 113] on input "02:15" at bounding box center [747, 119] width 80 height 19
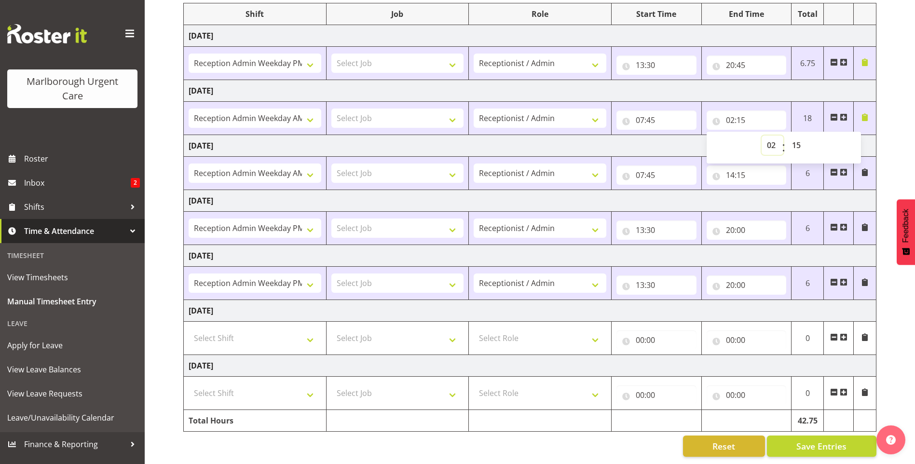
click at [768, 137] on select "00 01 02 03 04 05 06 07 08 09 10 11 12 13 14 15 16 17 18 19 20 21 22 23" at bounding box center [773, 145] width 22 height 19
select select "14"
click at [762, 136] on select "00 01 02 03 04 05 06 07 08 09 10 11 12 13 14 15 16 17 18 19 20 21 22 23" at bounding box center [773, 145] width 22 height 19
type input "14:15"
click at [683, 143] on td "[DATE]" at bounding box center [530, 146] width 693 height 22
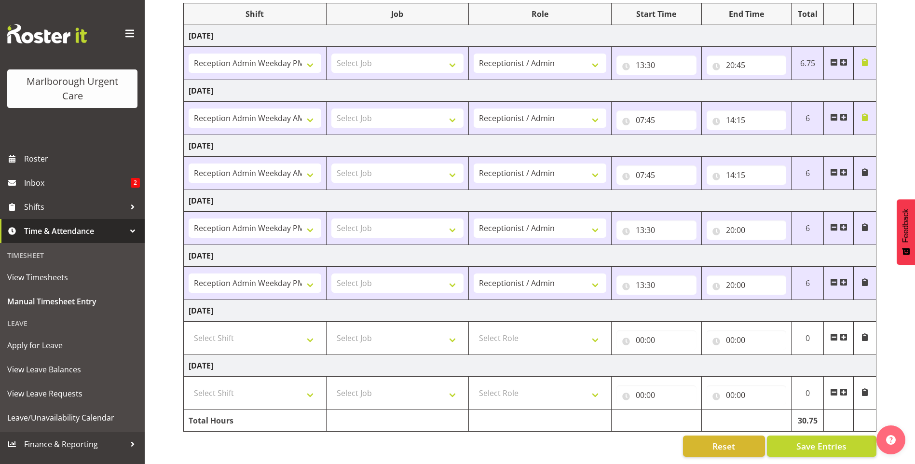
click at [863, 113] on span at bounding box center [865, 117] width 8 height 8
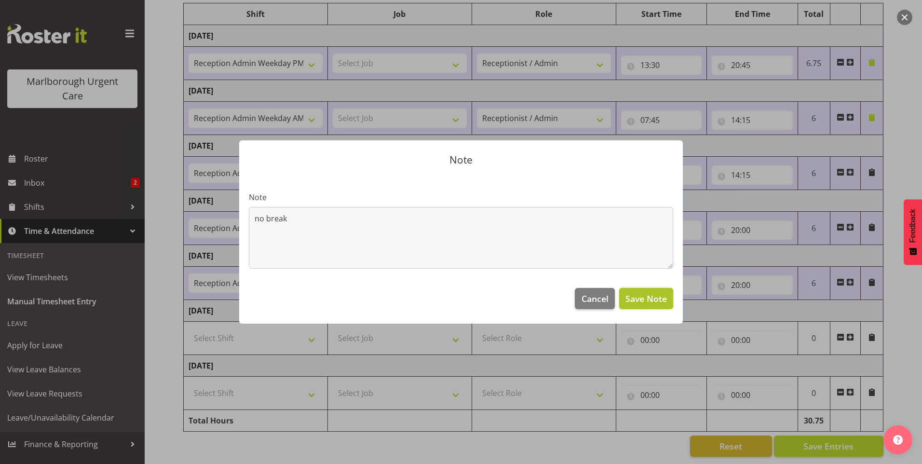
click at [656, 299] on span "Save Note" at bounding box center [646, 298] width 41 height 13
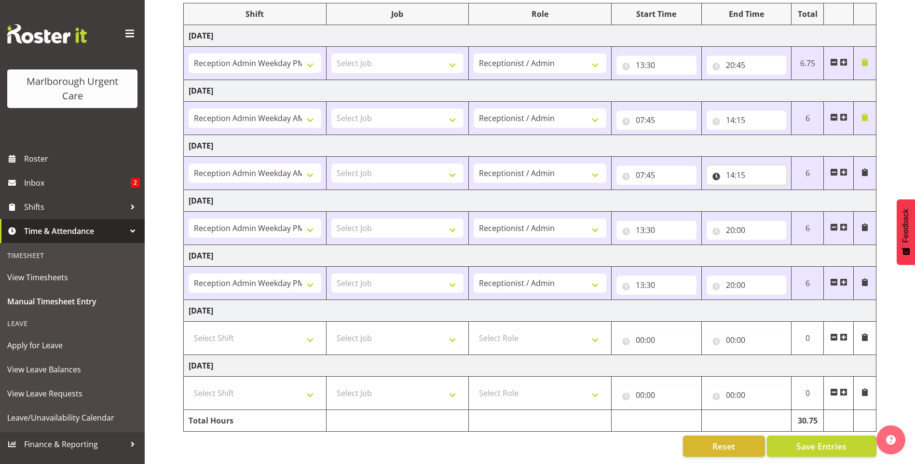
click at [727, 166] on input "14:15" at bounding box center [747, 174] width 80 height 19
click at [774, 193] on select "00 01 02 03 04 05 06 07 08 09 10 11 12 13 14 15 16 17 18 19 20 21 22 23" at bounding box center [773, 200] width 22 height 19
select select "2"
click at [762, 191] on select "00 01 02 03 04 05 06 07 08 09 10 11 12 13 14 15 16 17 18 19 20 21 22 23" at bounding box center [773, 200] width 22 height 19
type input "02:15"
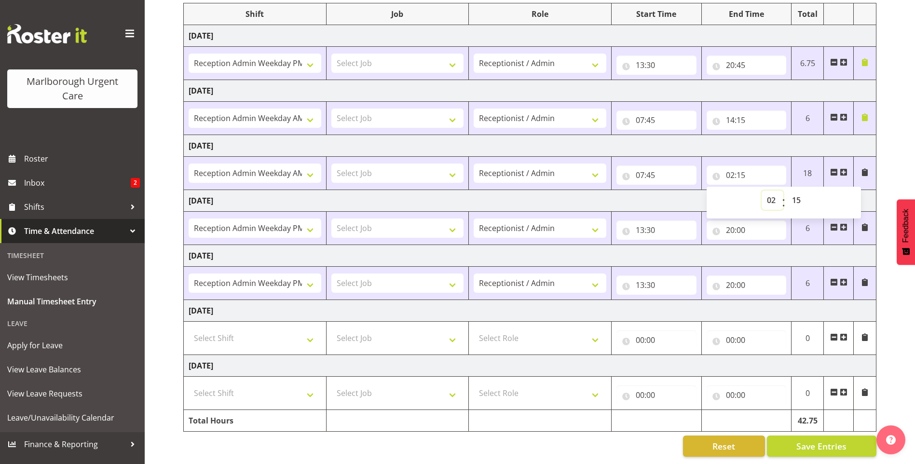
click at [770, 193] on select "00 01 02 03 04 05 06 07 08 09 10 11 12 13 14 15 16 17 18 19 20 21 22 23" at bounding box center [773, 200] width 22 height 19
select select "10"
click at [762, 191] on select "00 01 02 03 04 05 06 07 08 09 10 11 12 13 14 15 16 17 18 19 20 21 22 23" at bounding box center [773, 200] width 22 height 19
type input "10:15"
click at [865, 168] on span at bounding box center [865, 172] width 8 height 8
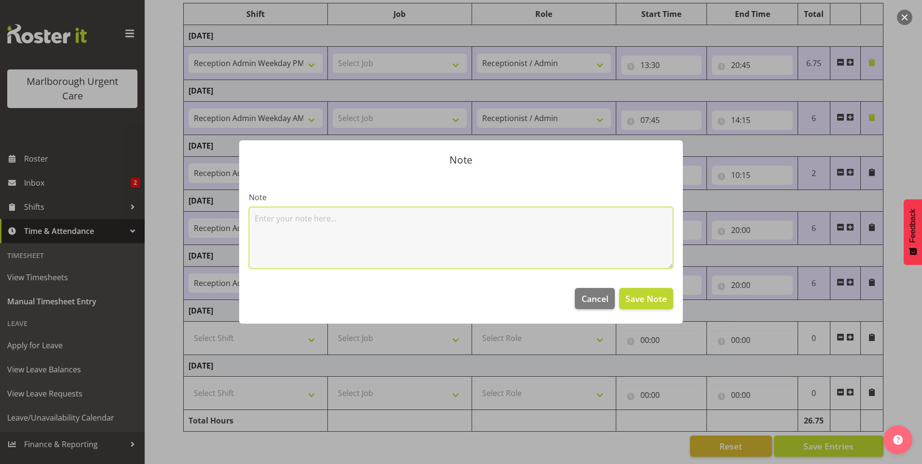
click at [410, 228] on textarea at bounding box center [461, 238] width 425 height 62
type textarea "no break"
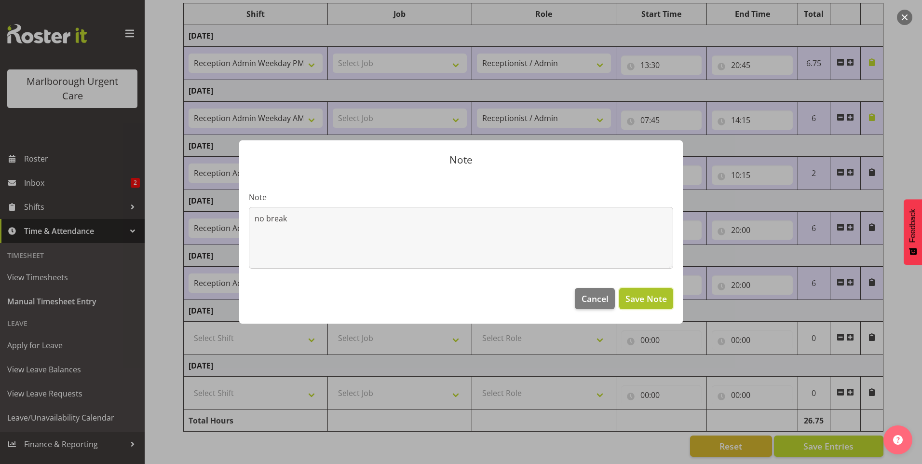
click at [655, 300] on span "Save Note" at bounding box center [646, 298] width 41 height 13
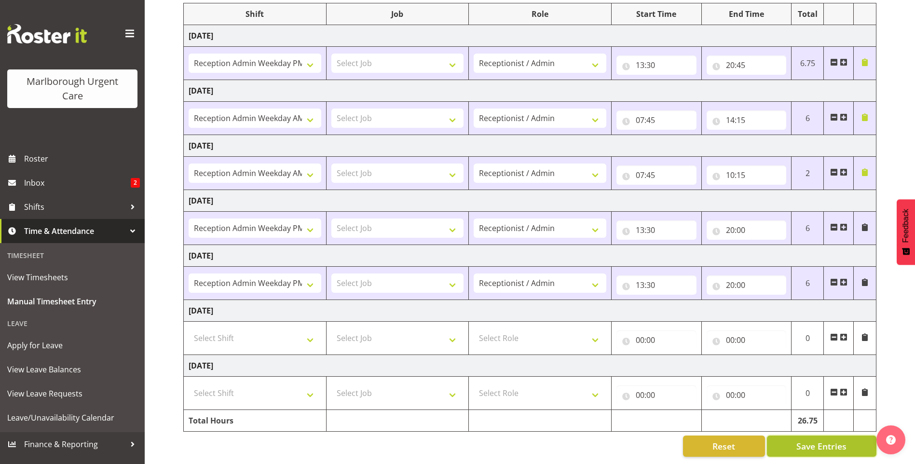
click at [797, 440] on span "Save Entries" at bounding box center [821, 446] width 50 height 13
click at [824, 440] on span "Save Entries" at bounding box center [821, 446] width 50 height 13
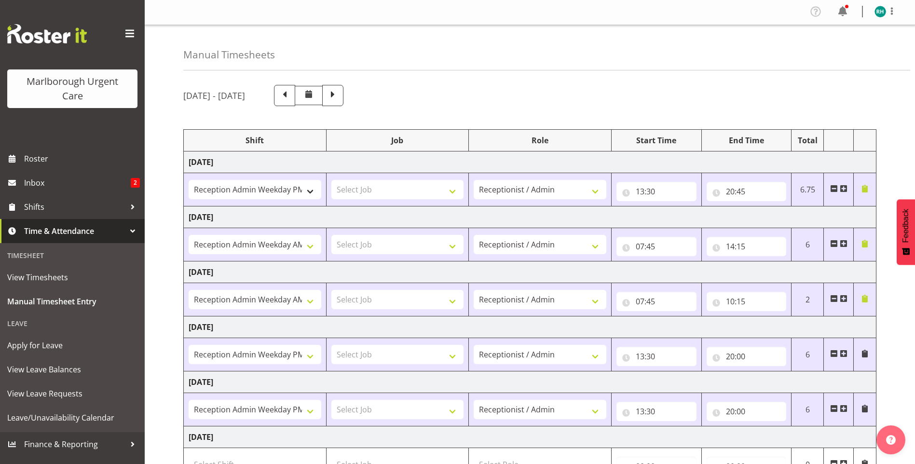
scroll to position [0, 0]
click at [339, 98] on span at bounding box center [333, 95] width 13 height 13
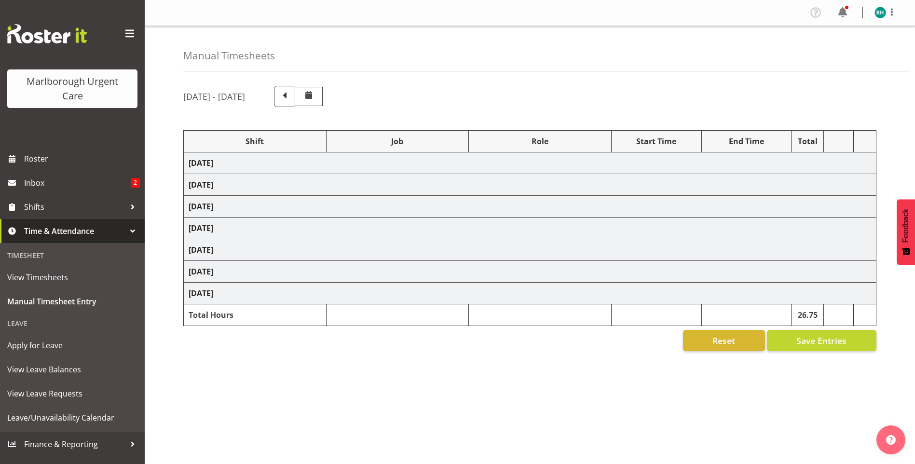
select select "81205"
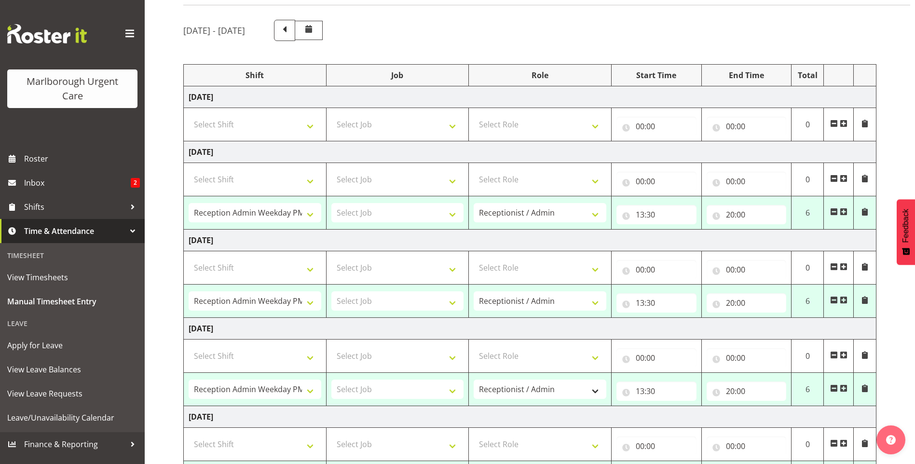
scroll to position [96, 0]
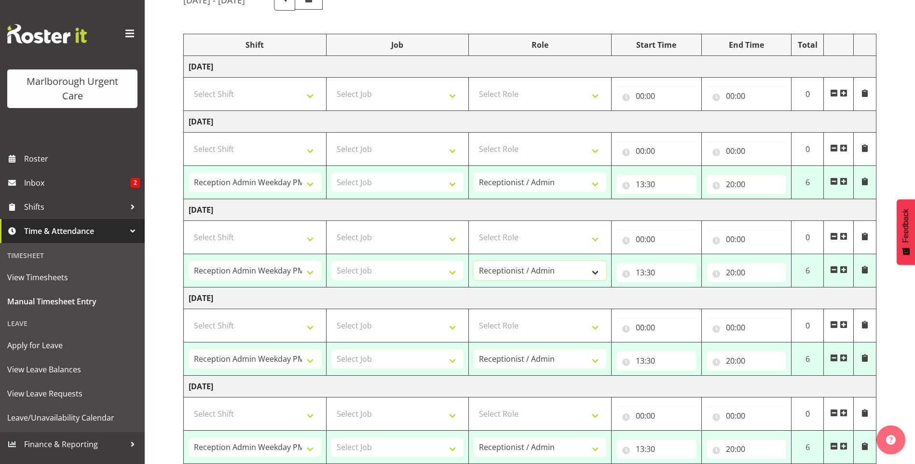
click at [596, 271] on select "Receptionist / Admin Weekend Receptionist" at bounding box center [540, 270] width 133 height 19
click at [598, 270] on select "Receptionist / Admin Weekend Receptionist" at bounding box center [540, 270] width 133 height 19
click at [52, 348] on span "Apply for Leave" at bounding box center [72, 345] width 130 height 14
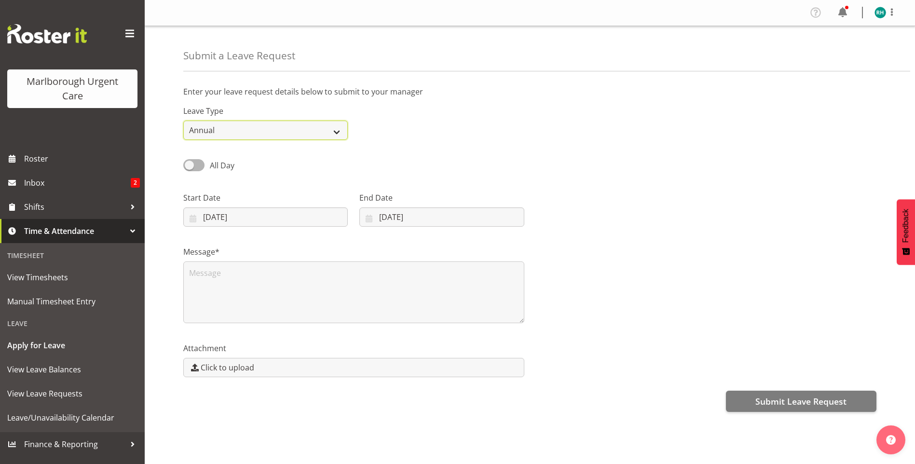
click at [251, 128] on select "Annual Sick Leave Without Pay Bereavement Domestic Violence Parental Jury Servi…" at bounding box center [265, 130] width 165 height 19
select select "Sick"
click at [183, 121] on select "Annual Sick Leave Without Pay Bereavement Domestic Violence Parental Jury Servi…" at bounding box center [265, 130] width 165 height 19
click at [231, 216] on input "26/09/2025" at bounding box center [265, 216] width 165 height 19
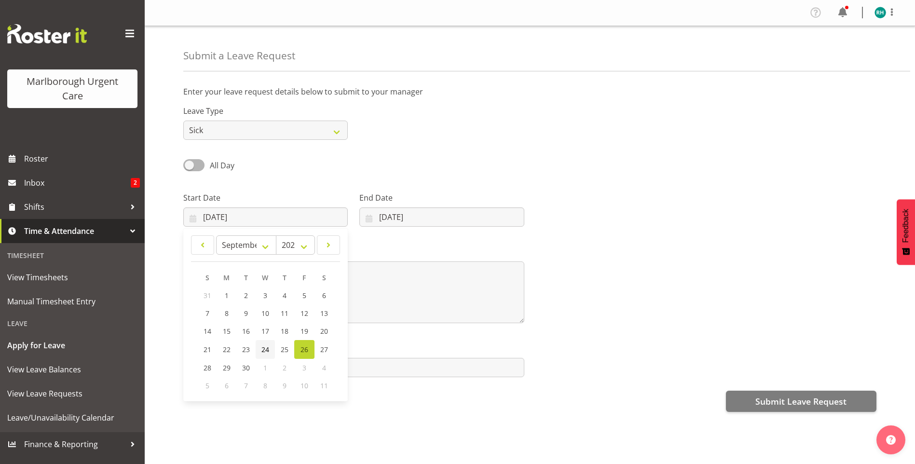
click at [267, 349] on span "24" at bounding box center [265, 349] width 8 height 9
type input "24/09/2025"
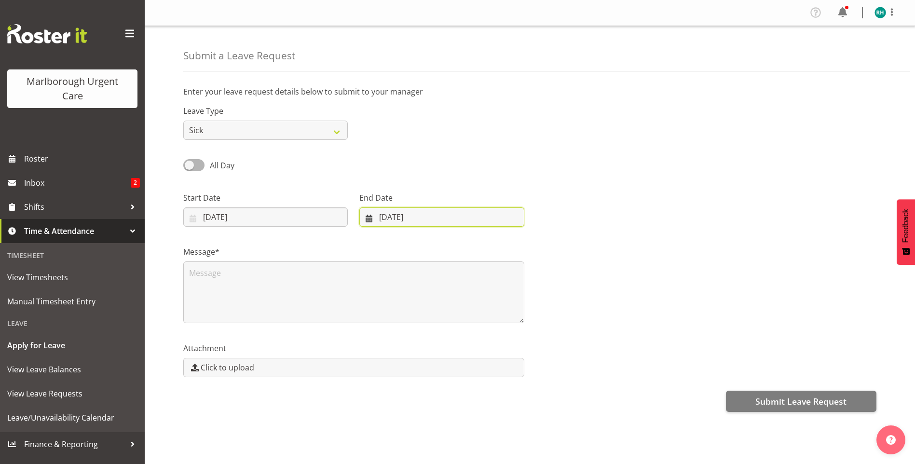
click at [381, 216] on input "26/09/2025" at bounding box center [441, 216] width 165 height 19
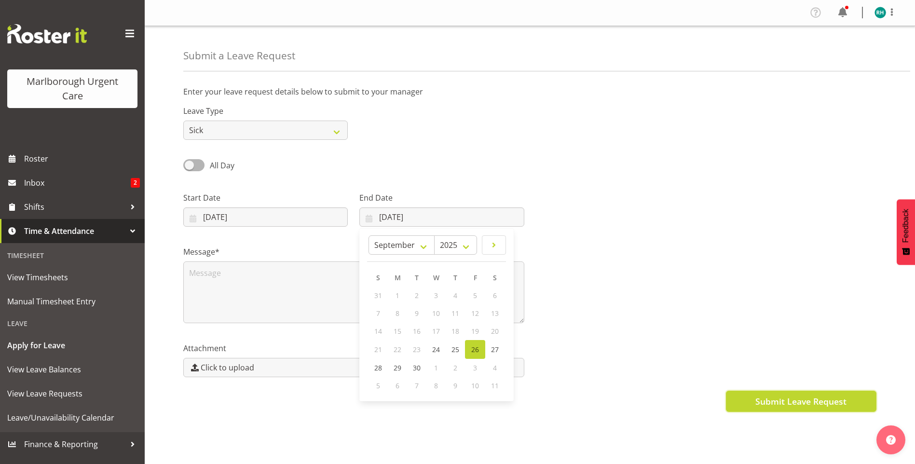
click at [781, 400] on span "Submit Leave Request" at bounding box center [800, 401] width 91 height 13
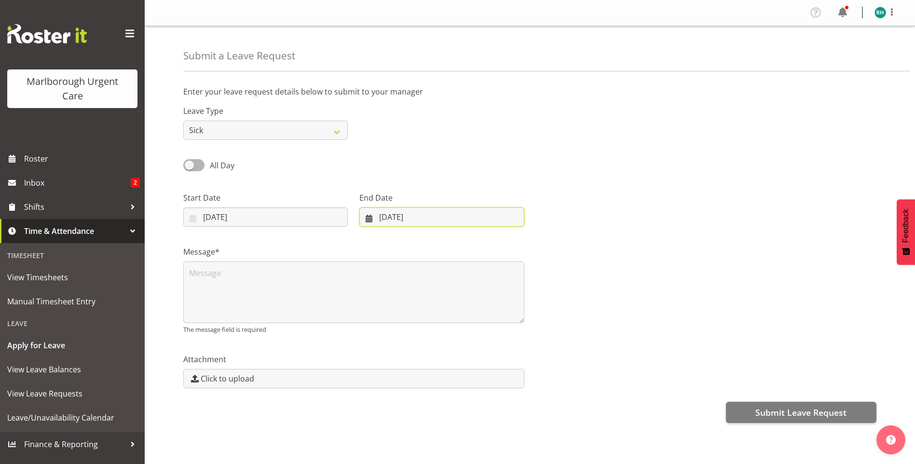
click at [387, 219] on input "26/09/2025" at bounding box center [441, 216] width 165 height 19
click at [440, 352] on link "24" at bounding box center [435, 349] width 19 height 19
type input "24/09/2025"
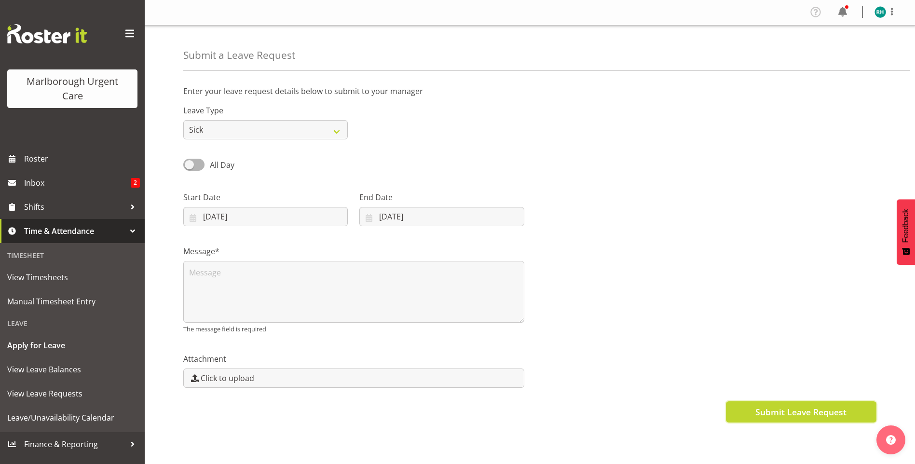
click at [790, 406] on span "Submit Leave Request" at bounding box center [800, 412] width 91 height 13
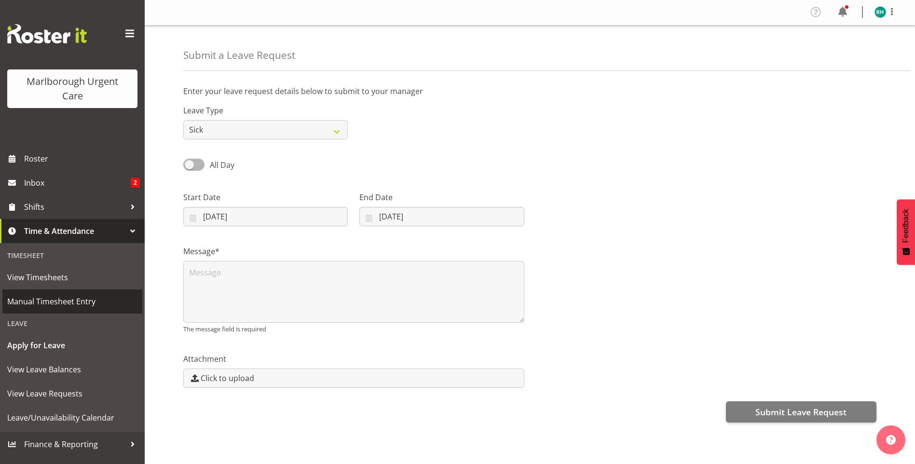
click at [49, 299] on span "Manual Timesheet Entry" at bounding box center [72, 301] width 130 height 14
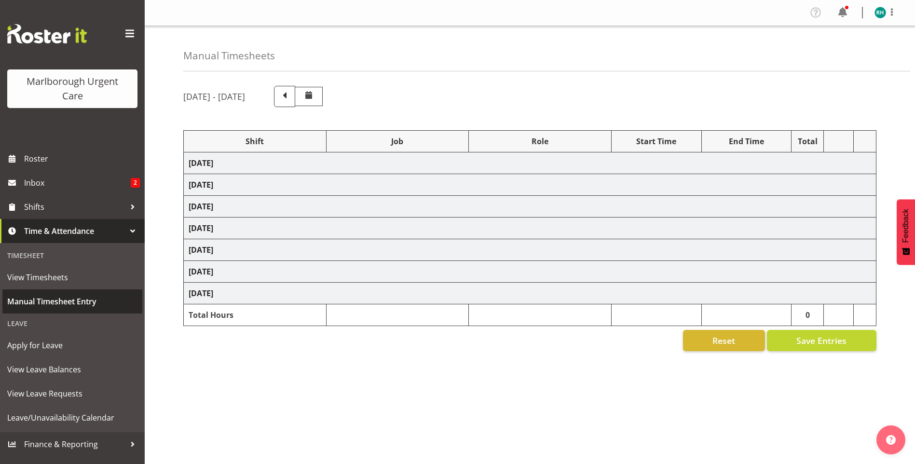
select select "81205"
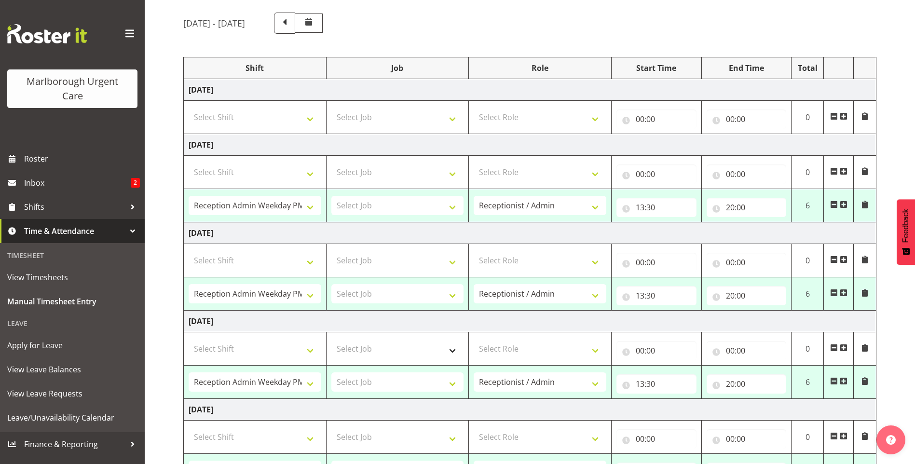
scroll to position [96, 0]
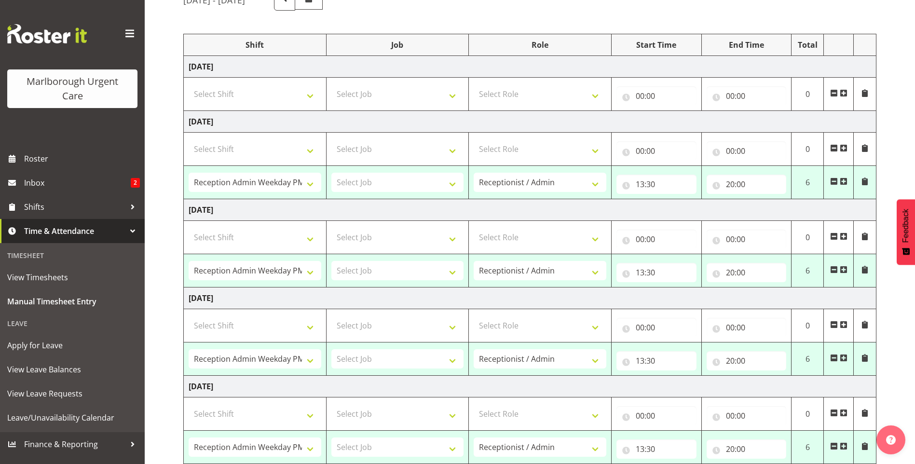
click at [860, 358] on td at bounding box center [865, 359] width 23 height 33
click at [865, 360] on span at bounding box center [865, 358] width 8 height 8
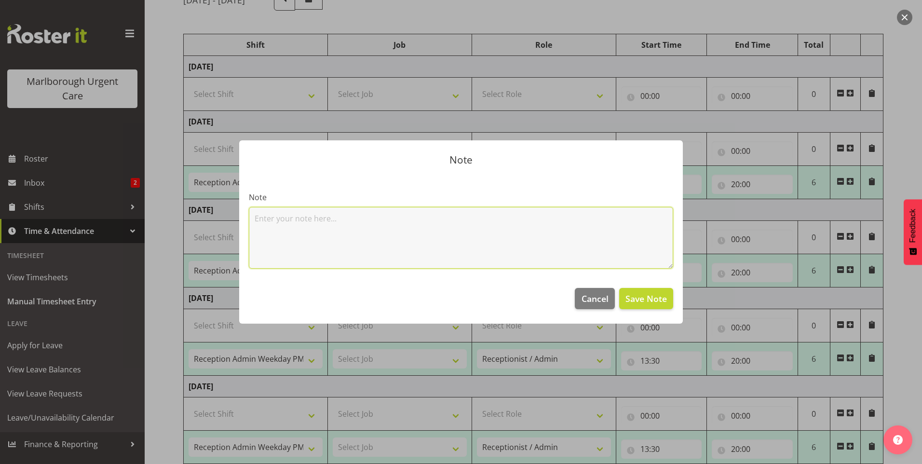
click at [289, 220] on textarea at bounding box center [461, 238] width 425 height 62
type textarea "no break"
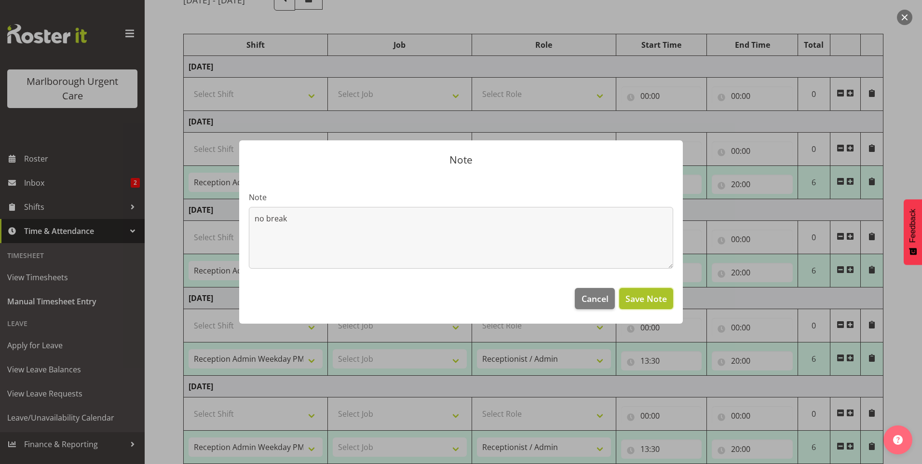
click at [661, 295] on span "Save Note" at bounding box center [646, 298] width 41 height 13
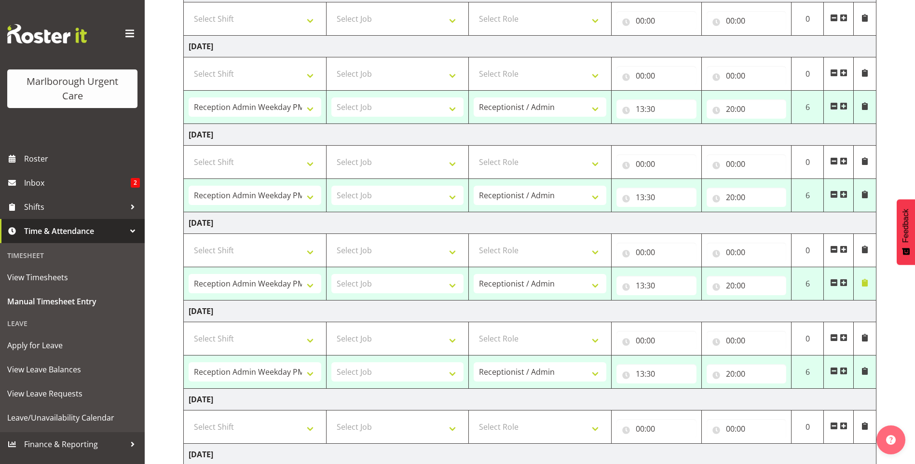
scroll to position [193, 0]
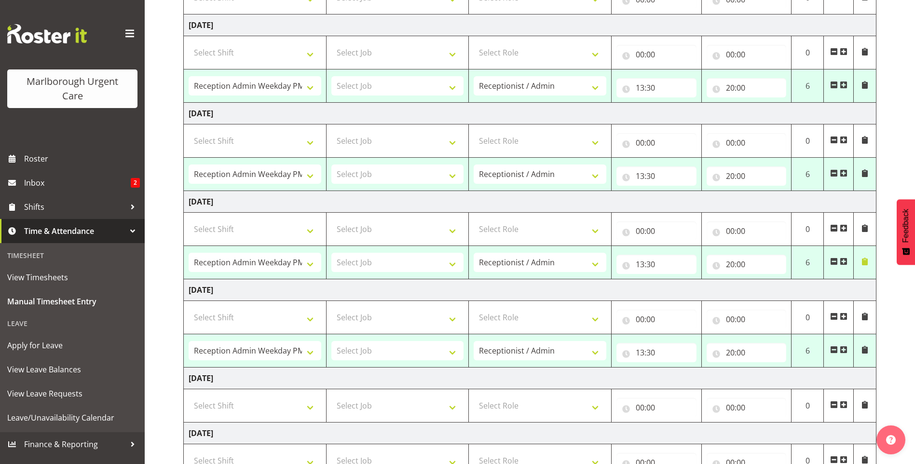
click at [865, 351] on span at bounding box center [865, 350] width 8 height 8
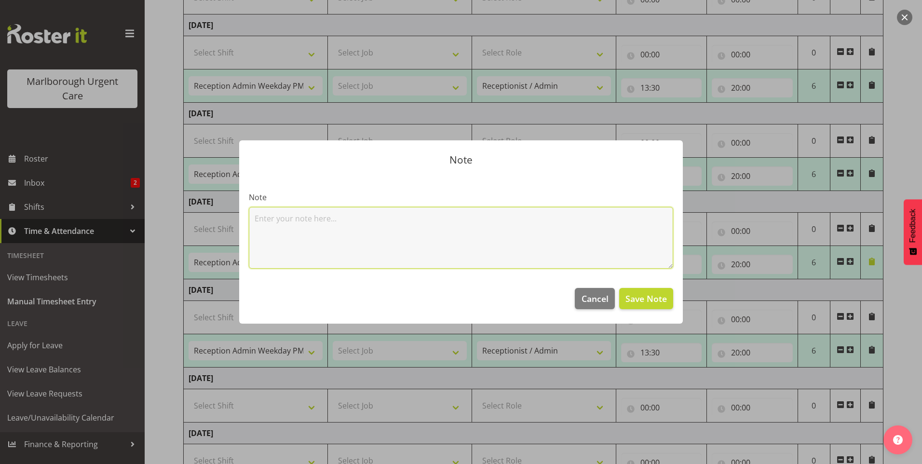
drag, startPoint x: 273, startPoint y: 219, endPoint x: 264, endPoint y: 216, distance: 9.2
click at [272, 218] on textarea at bounding box center [461, 238] width 425 height 62
type textarea "no break"
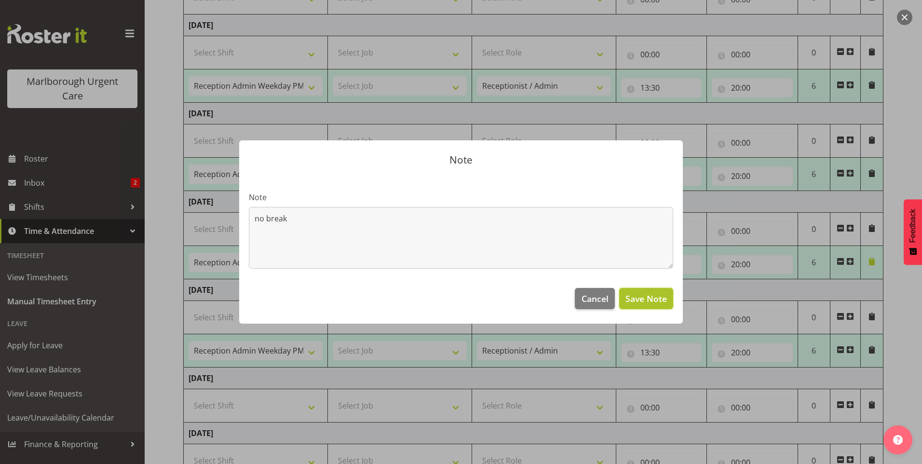
click at [654, 296] on span "Save Note" at bounding box center [646, 298] width 41 height 13
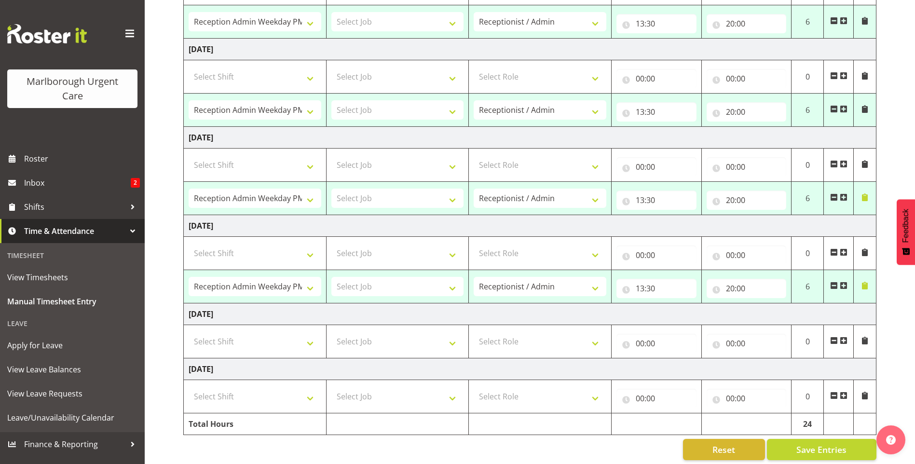
scroll to position [268, 0]
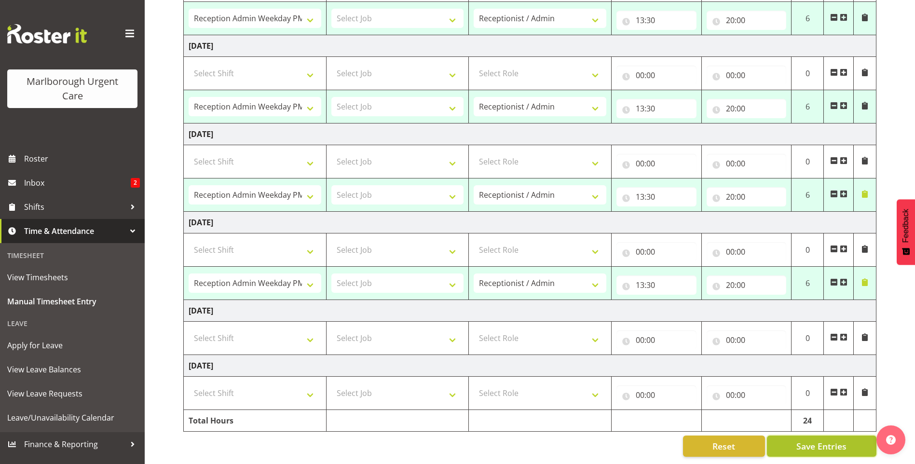
click at [822, 440] on span "Save Entries" at bounding box center [821, 446] width 50 height 13
select select "81205"
type input "13:30"
type input "20:00"
select select "81205"
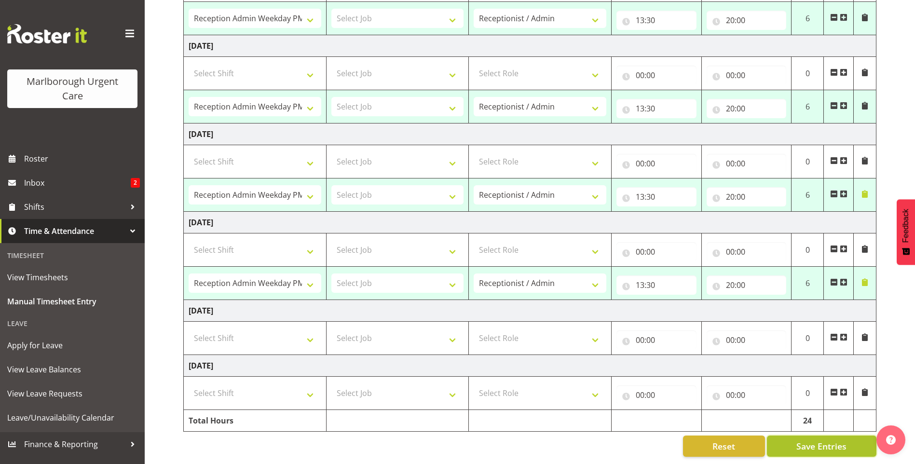
type input "13:30"
type input "20:00"
select select "81205"
type input "13:30"
type input "20:00"
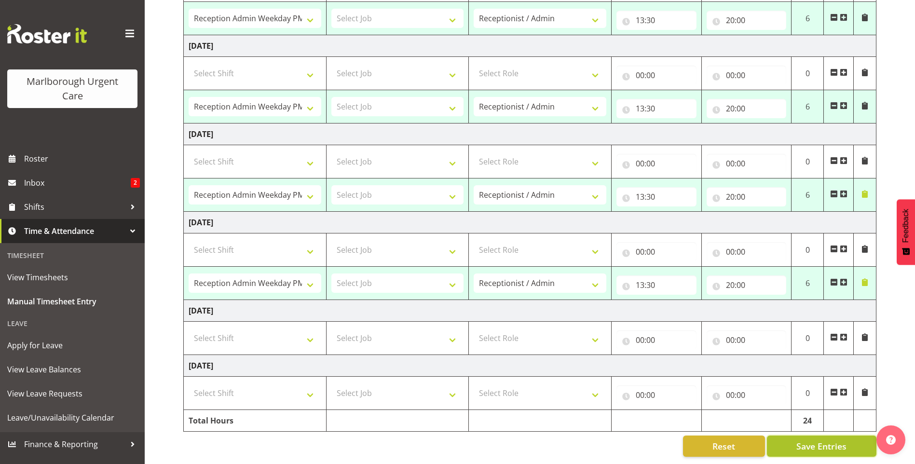
select select "81205"
type input "13:30"
type input "20:00"
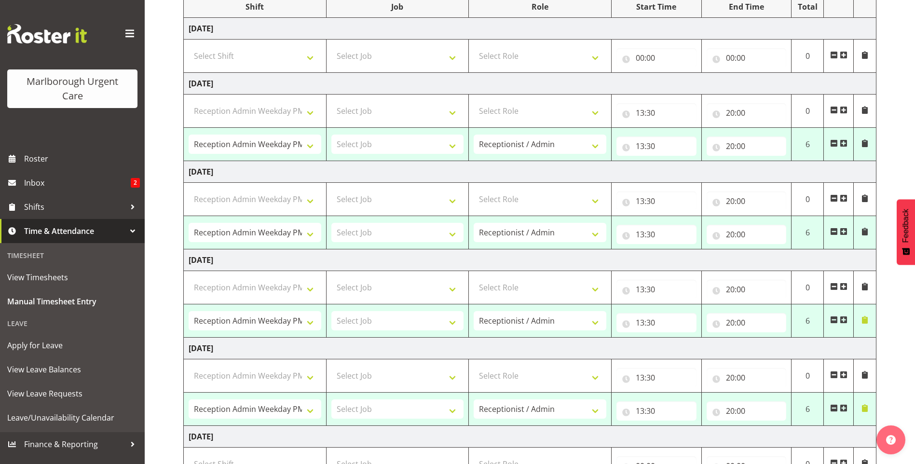
select select "81205"
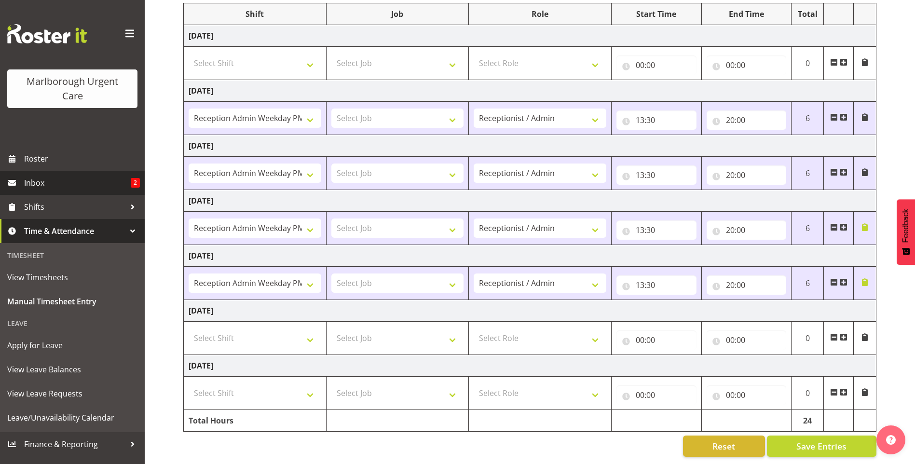
click at [36, 185] on span "Inbox" at bounding box center [77, 183] width 107 height 14
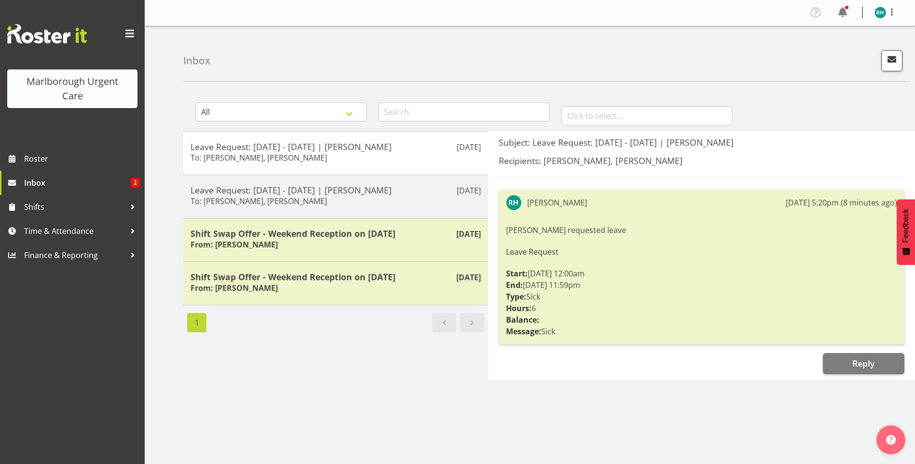
scroll to position [18, 0]
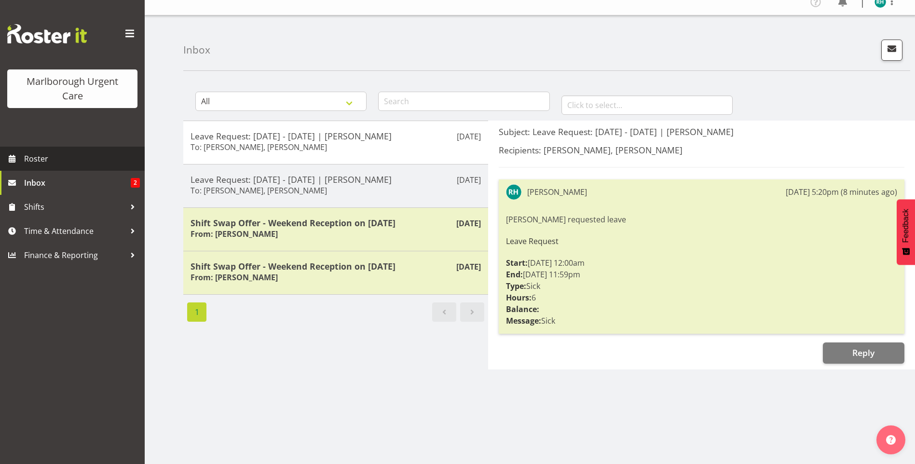
click at [46, 159] on span "Roster" at bounding box center [82, 158] width 116 height 14
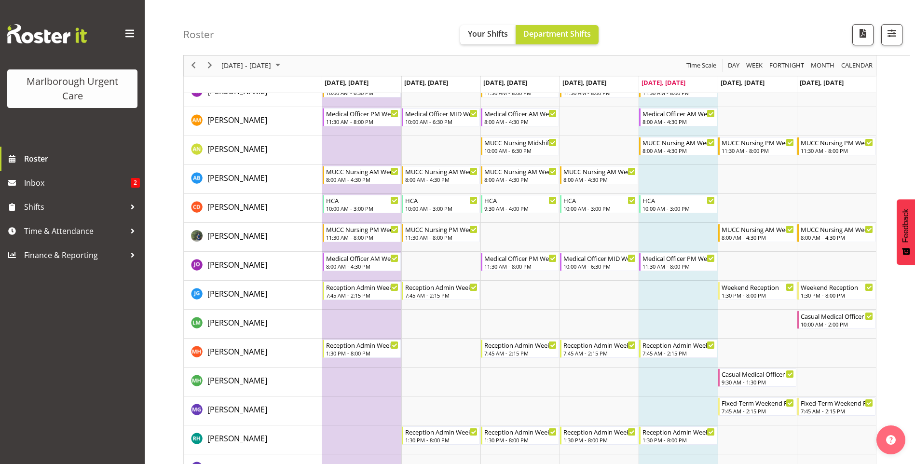
scroll to position [48, 0]
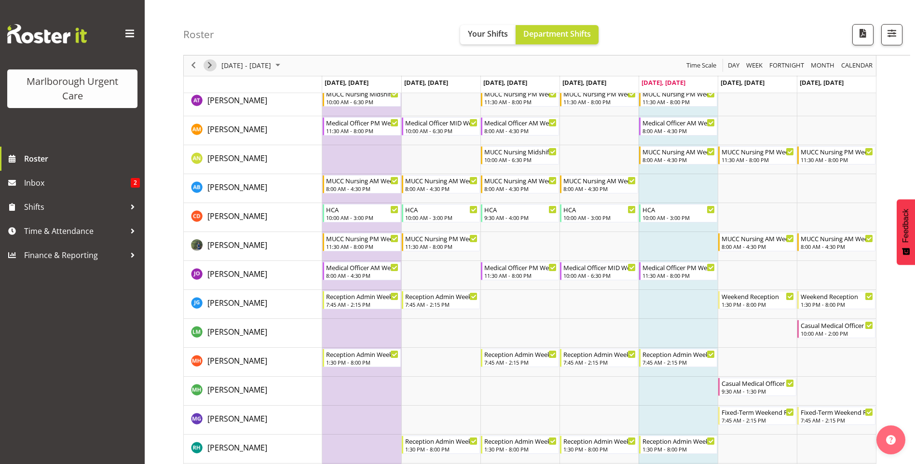
click at [209, 66] on span "Next" at bounding box center [210, 66] width 12 height 12
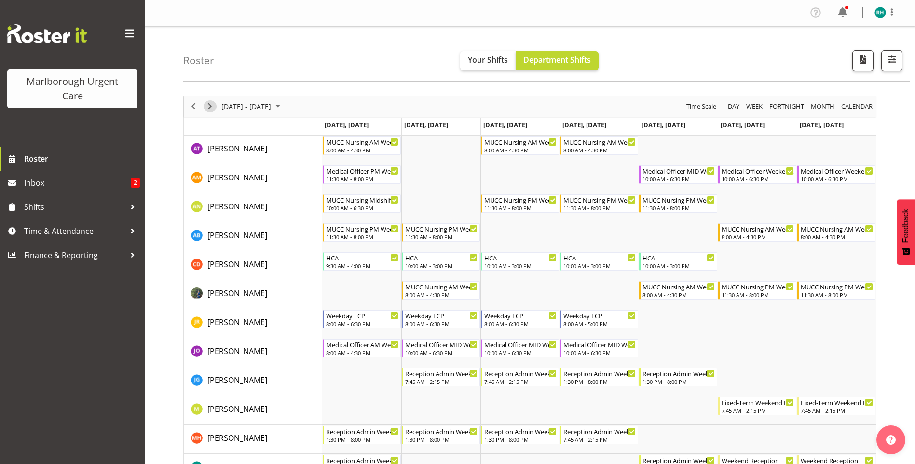
click at [213, 107] on span "Next" at bounding box center [210, 106] width 12 height 12
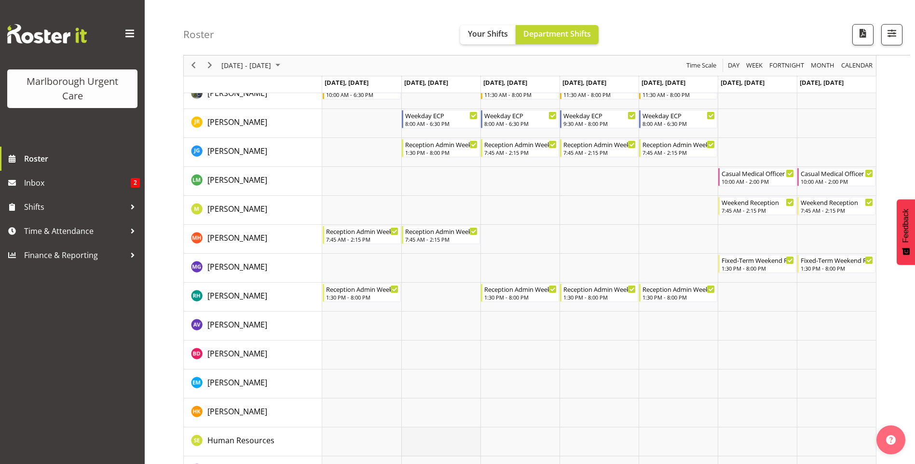
scroll to position [152, 0]
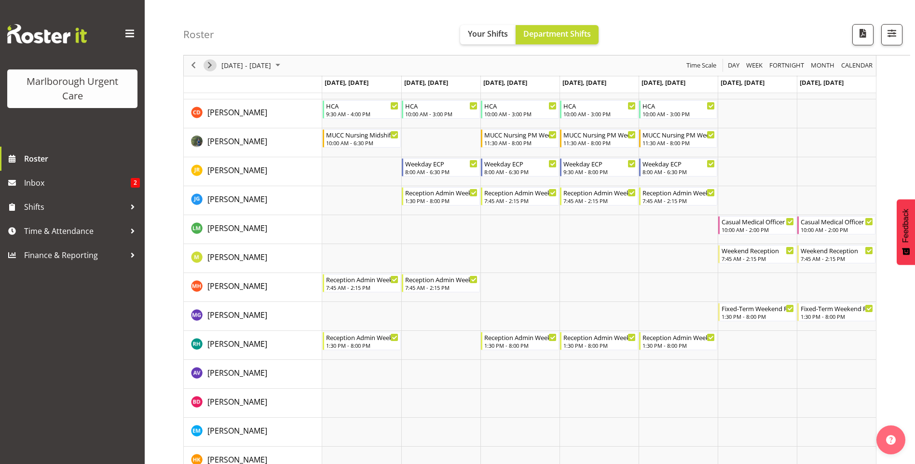
click at [209, 68] on span "Next" at bounding box center [210, 66] width 12 height 12
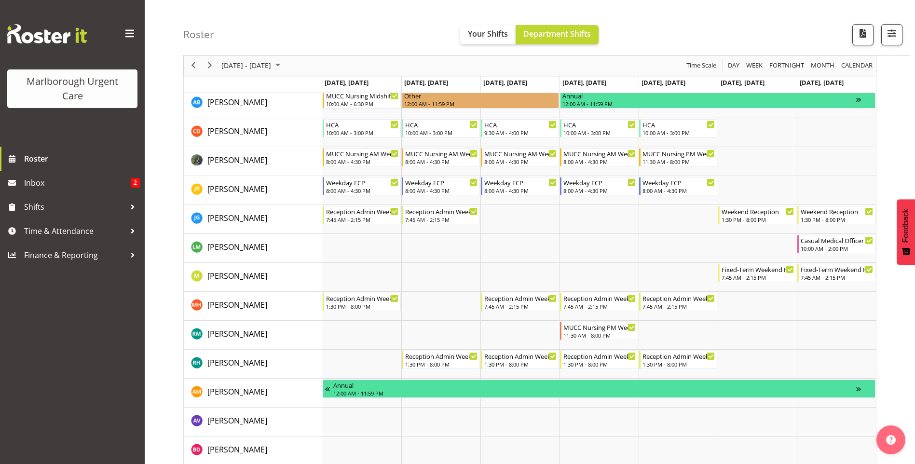
scroll to position [104, 0]
click at [212, 64] on span "Next" at bounding box center [210, 66] width 12 height 12
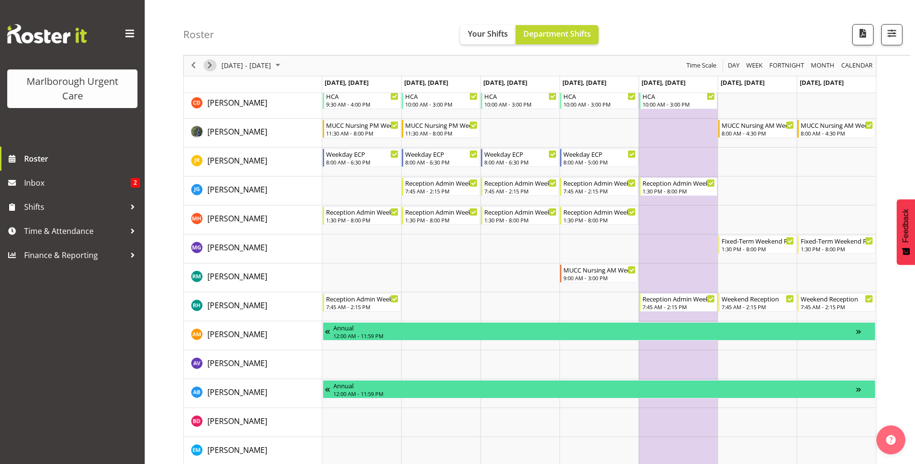
click at [208, 64] on span "Next" at bounding box center [210, 66] width 12 height 12
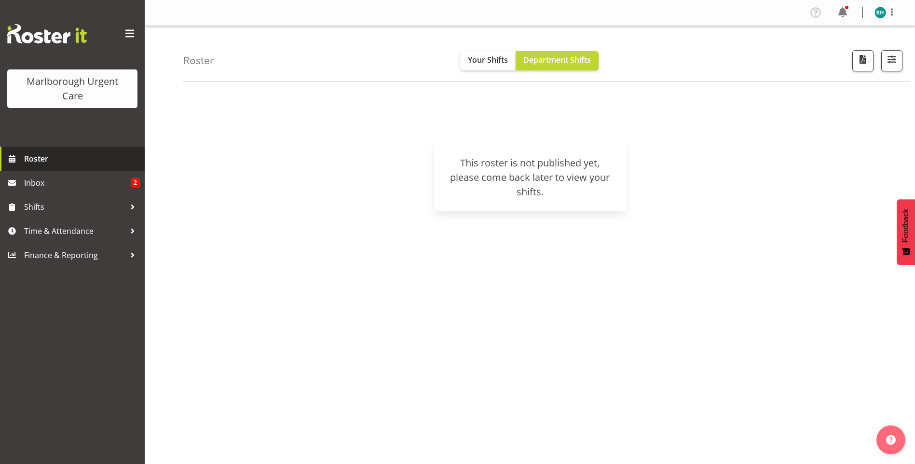
click at [37, 159] on span "Roster" at bounding box center [82, 158] width 116 height 14
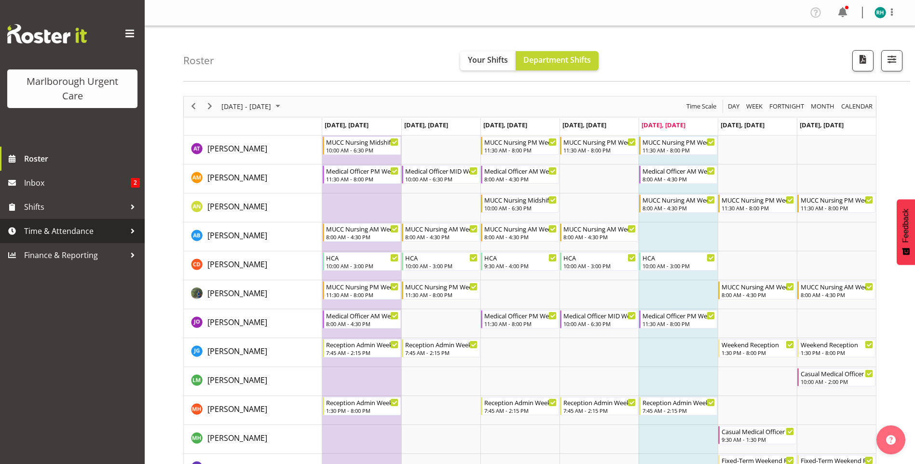
click at [49, 233] on span "Time & Attendance" at bounding box center [74, 231] width 101 height 14
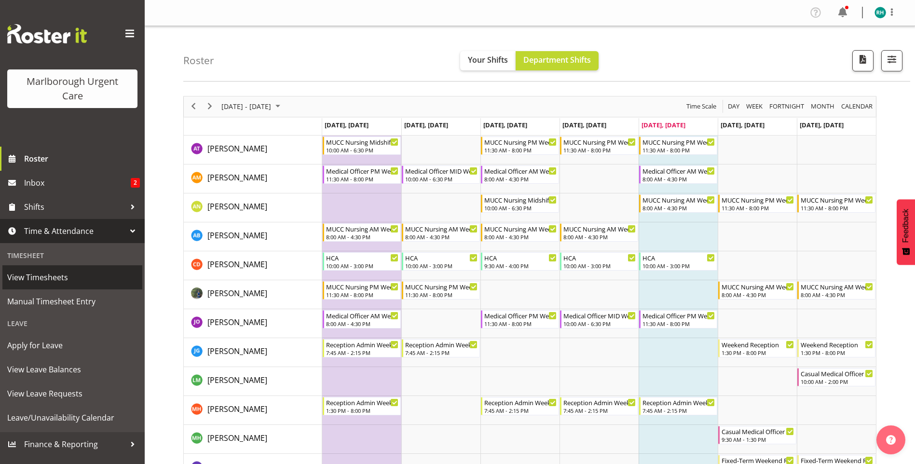
click at [46, 278] on span "View Timesheets" at bounding box center [72, 277] width 130 height 14
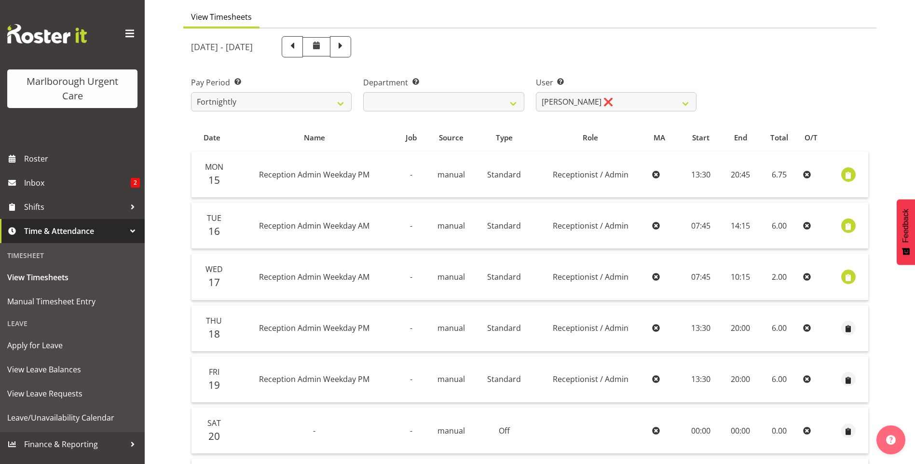
scroll to position [52, 0]
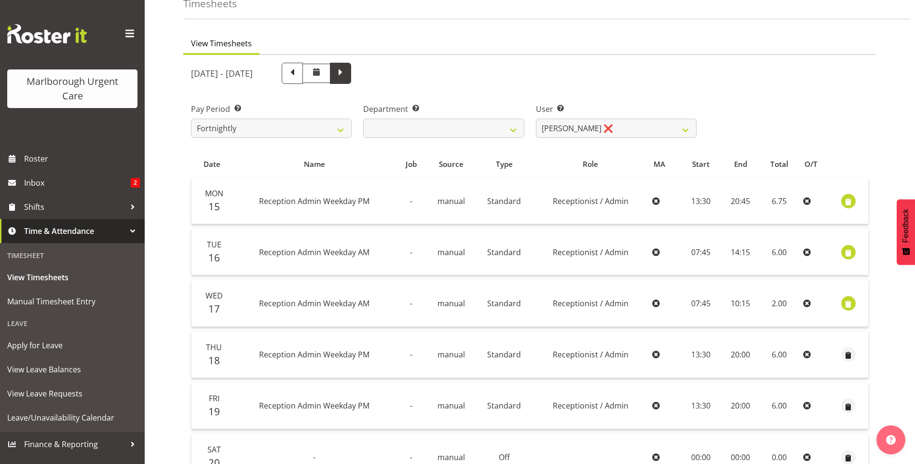
click at [351, 75] on span at bounding box center [340, 73] width 21 height 21
select select
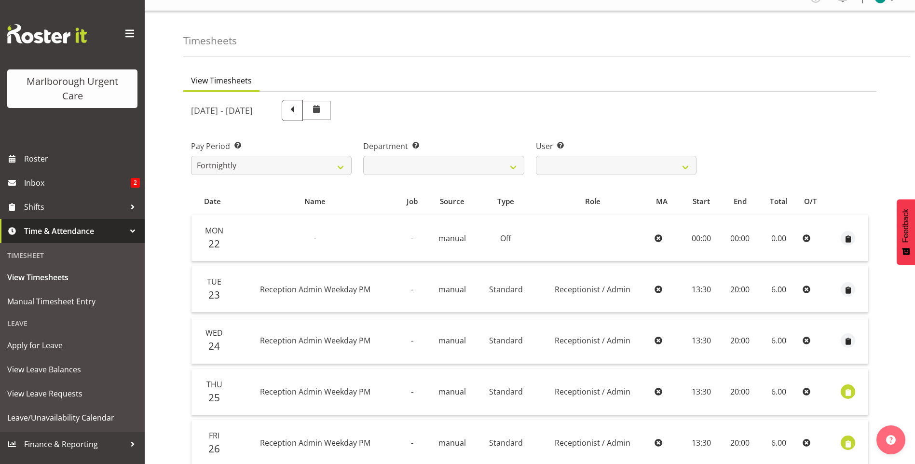
scroll to position [0, 0]
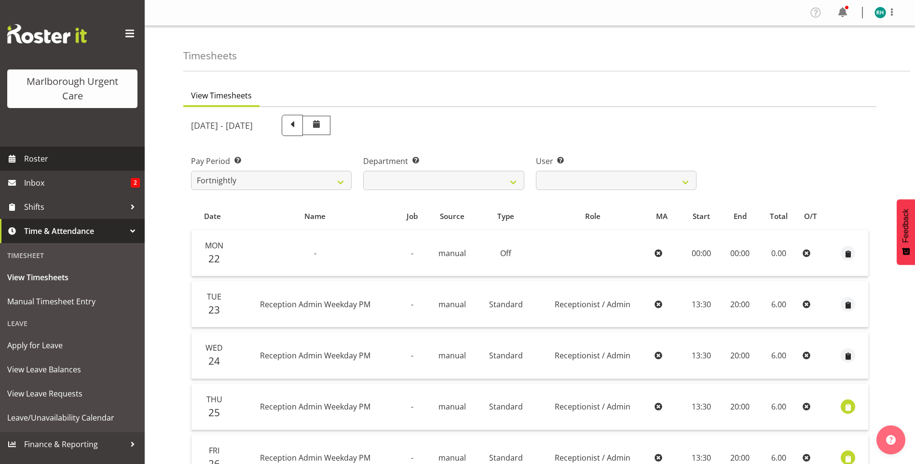
click at [41, 159] on span "Roster" at bounding box center [82, 158] width 116 height 14
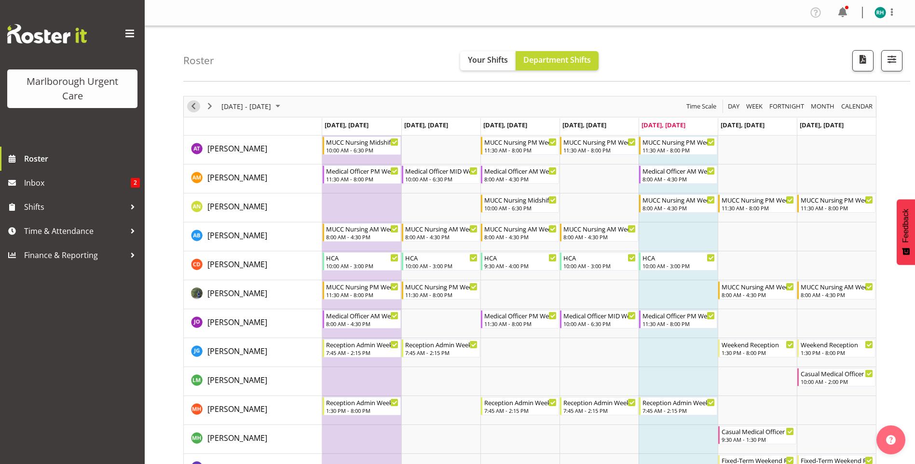
click at [192, 108] on span "Previous" at bounding box center [194, 106] width 12 height 12
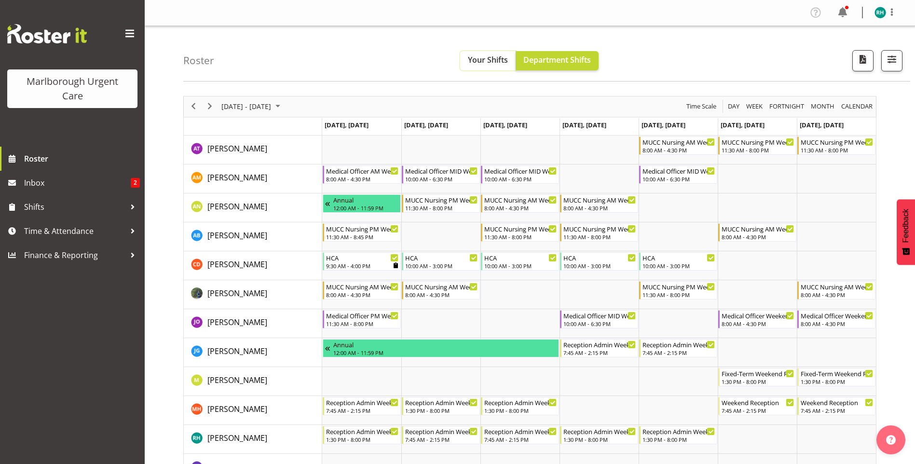
click at [499, 58] on span "Your Shifts" at bounding box center [488, 60] width 40 height 11
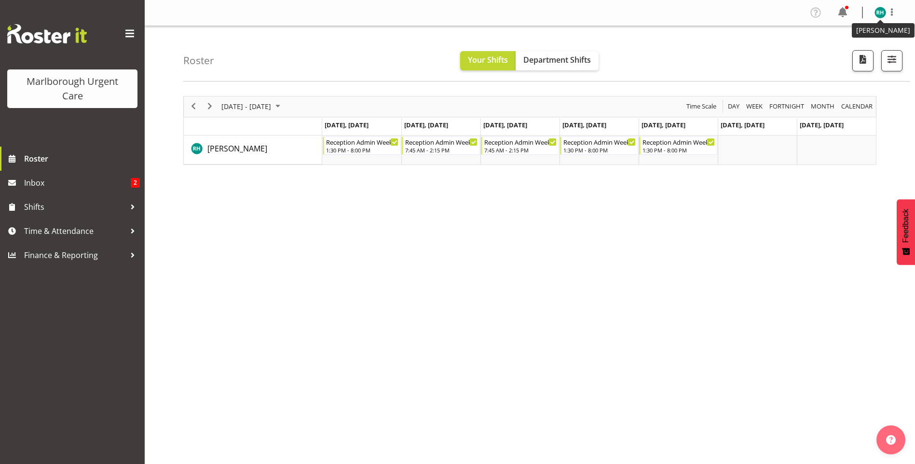
click at [881, 12] on img at bounding box center [881, 13] width 12 height 12
click at [850, 52] on link "Log Out" at bounding box center [851, 50] width 93 height 17
